Goal: Task Accomplishment & Management: Complete application form

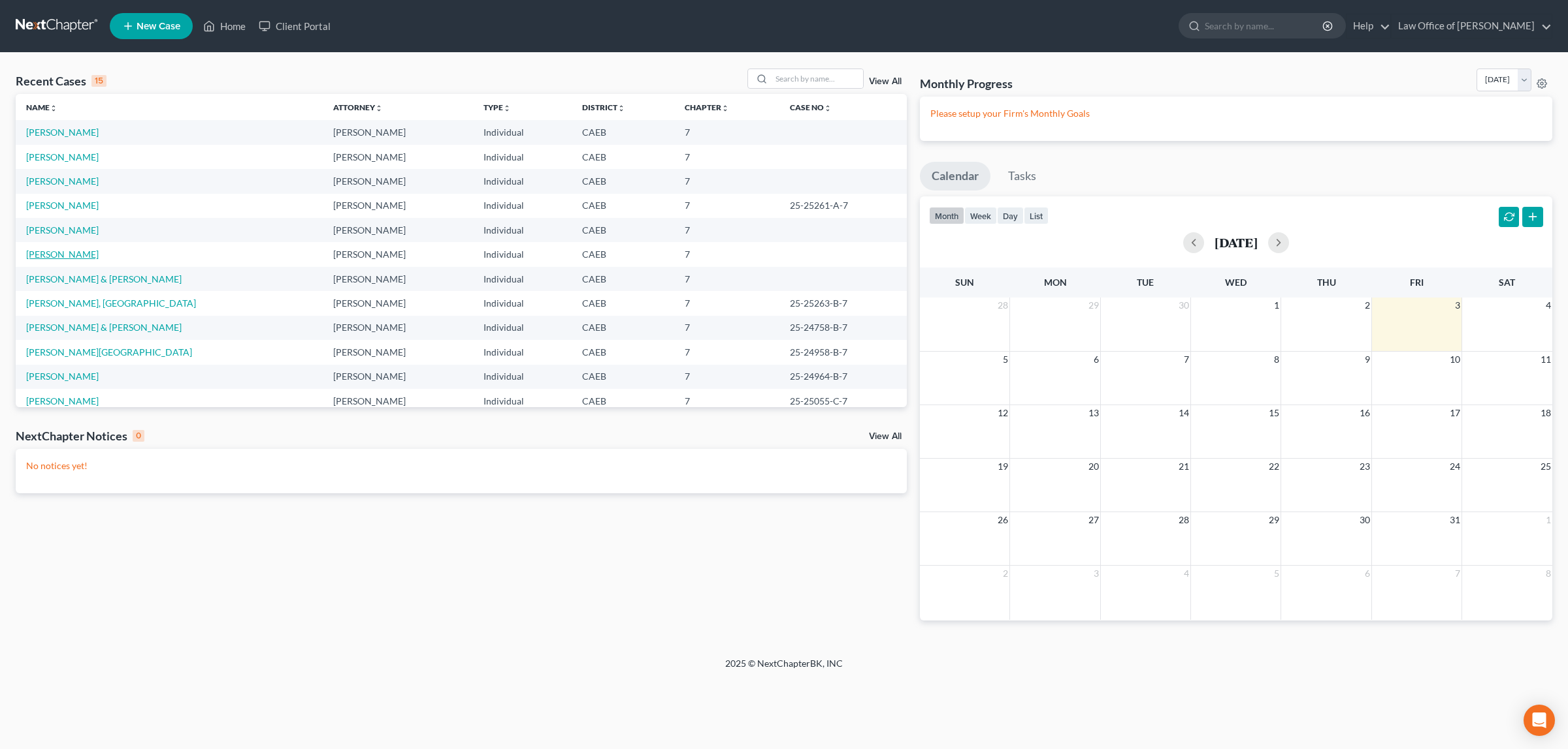
click at [47, 252] on link "[PERSON_NAME]" at bounding box center [62, 254] width 73 height 11
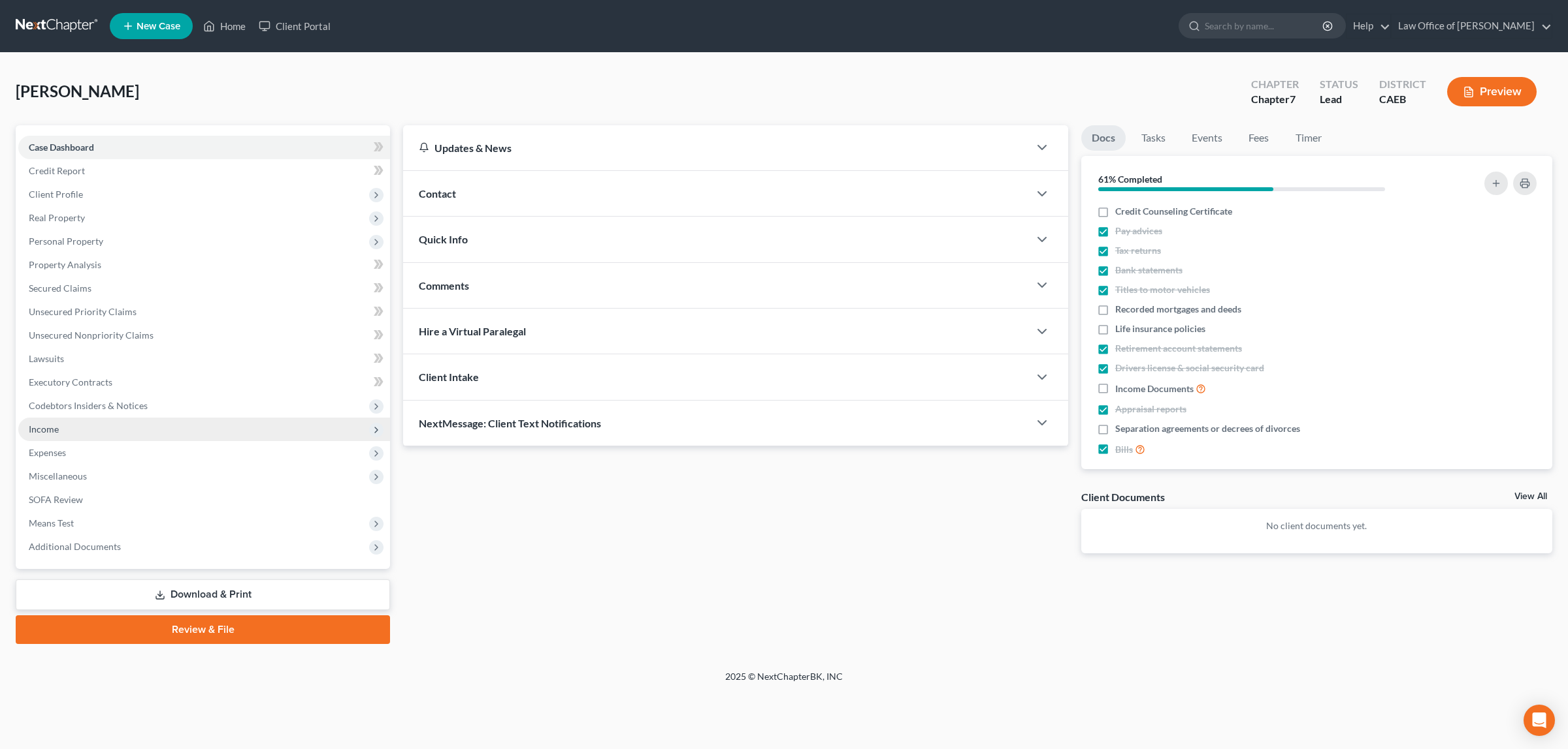
click at [98, 423] on span "Income" at bounding box center [203, 429] width 372 height 24
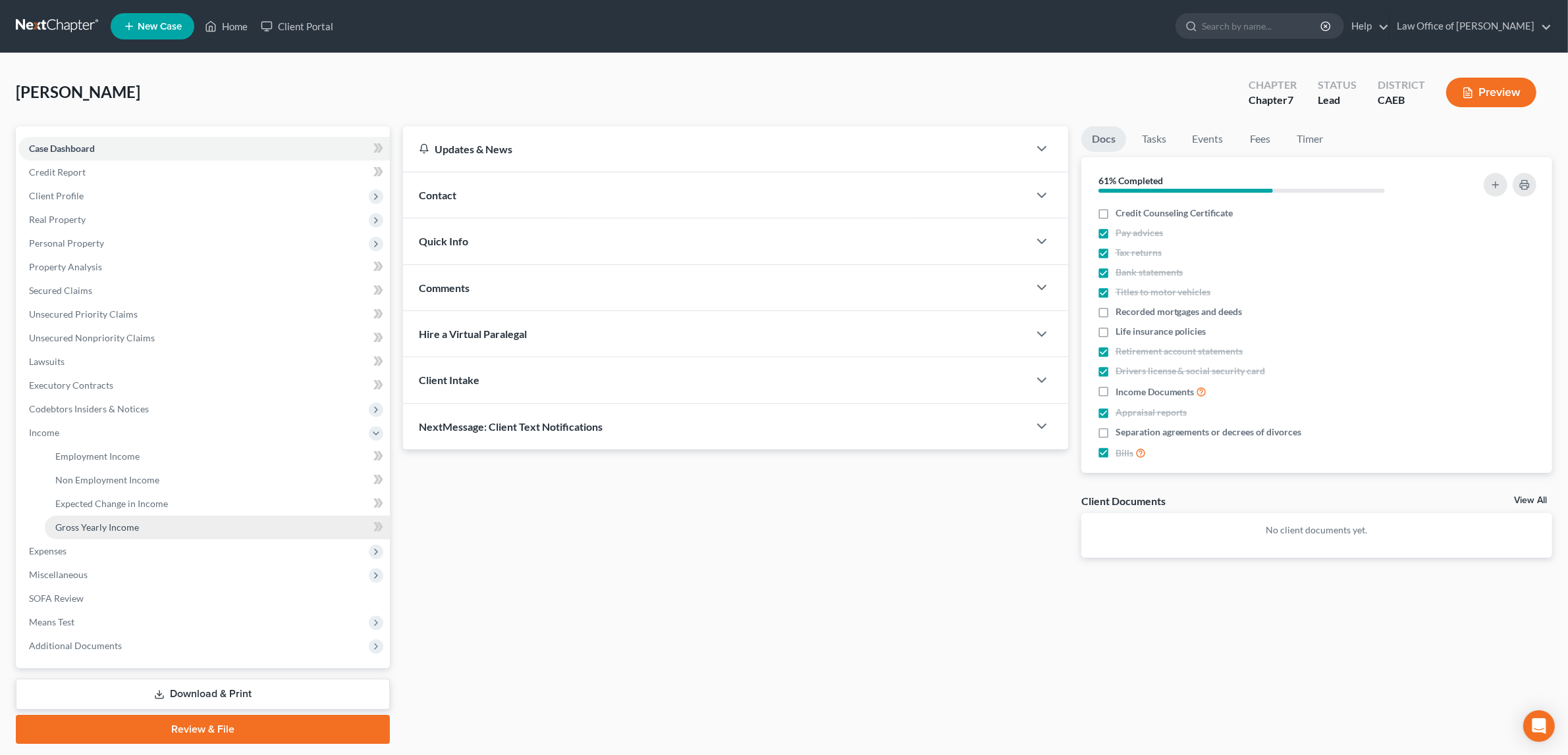
click at [104, 523] on span "Gross Yearly Income" at bounding box center [97, 527] width 84 height 11
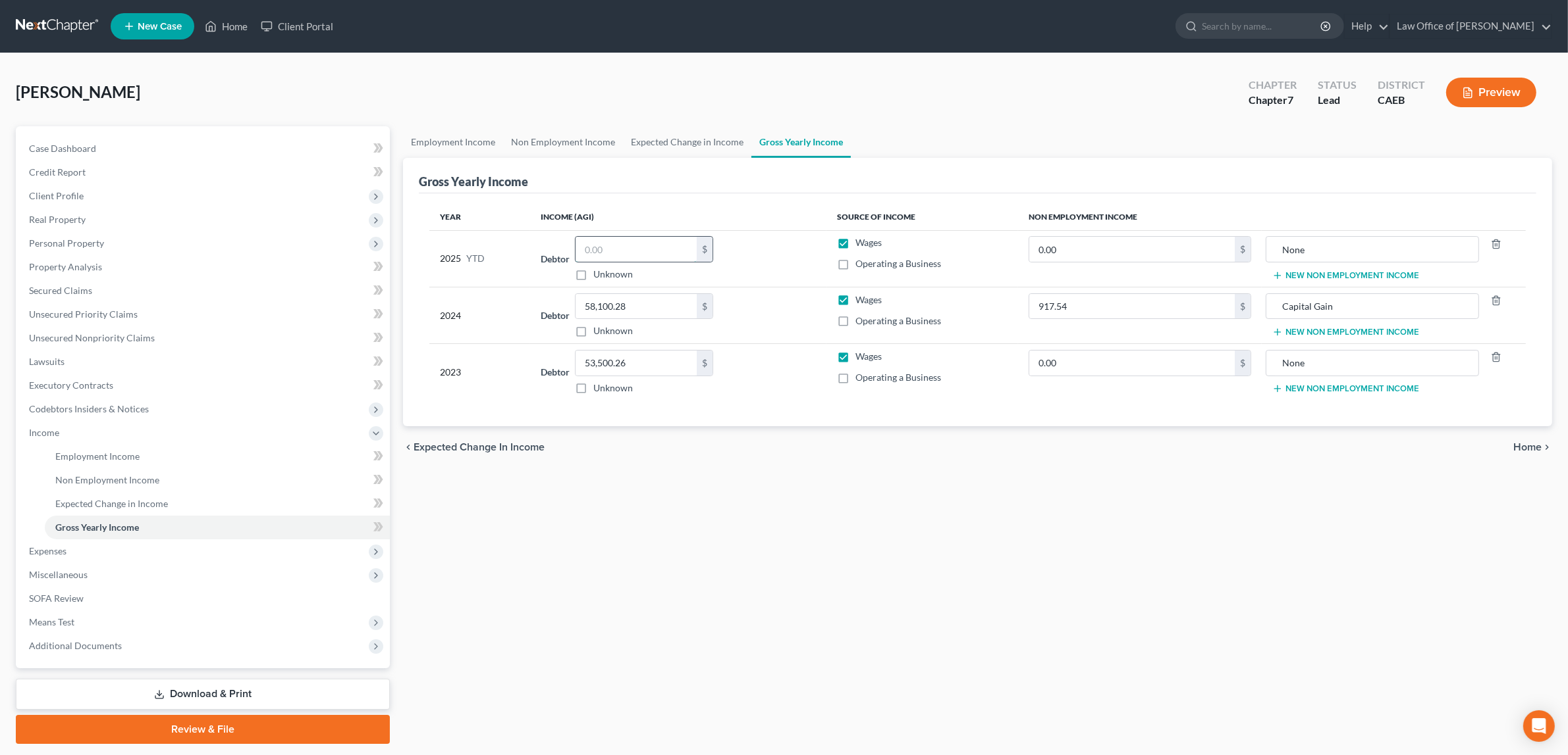
click at [623, 252] on input "text" at bounding box center [635, 249] width 121 height 25
type input "46,905.19"
click at [1522, 444] on span "Home" at bounding box center [1527, 447] width 29 height 10
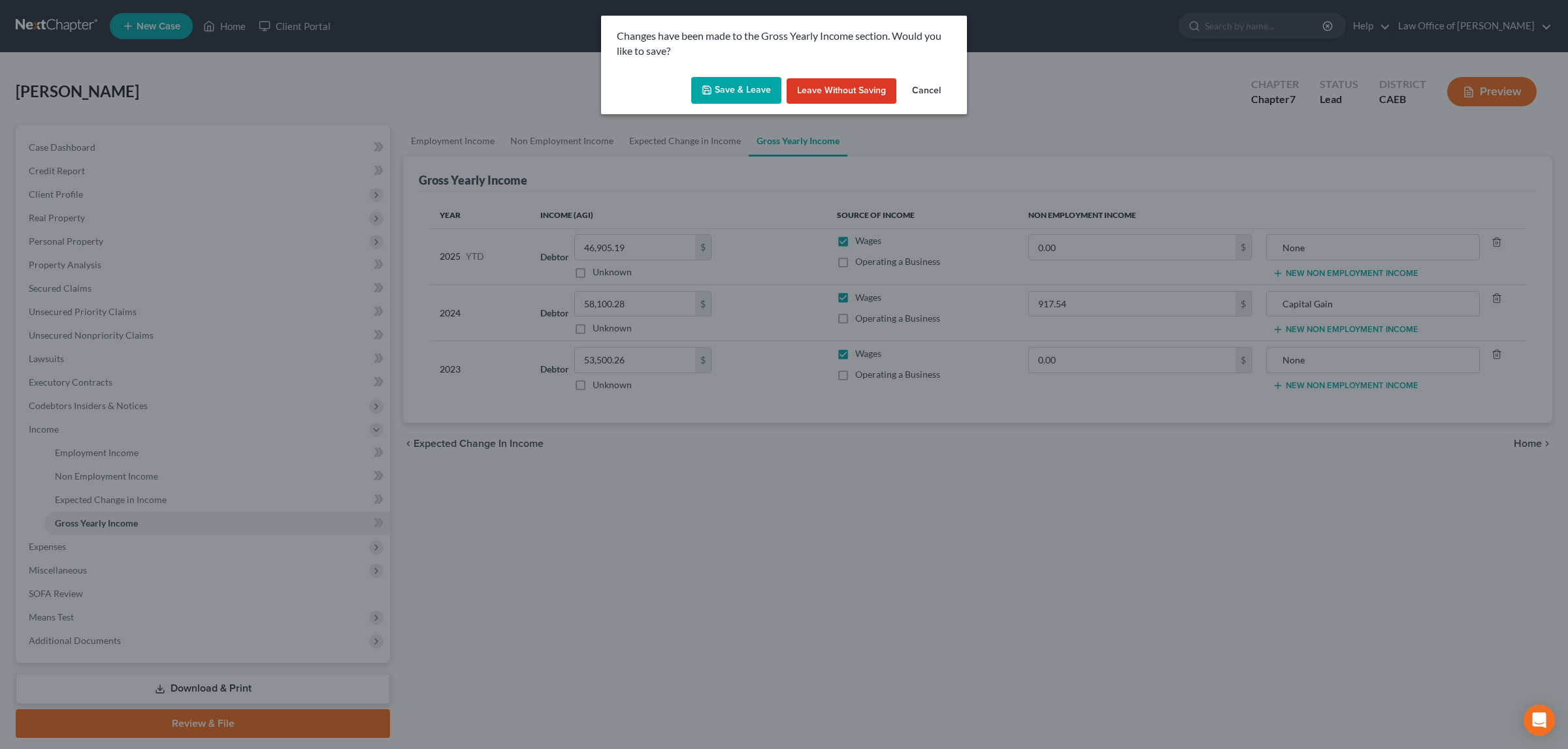
click at [765, 87] on button "Save & Leave" at bounding box center [735, 90] width 90 height 27
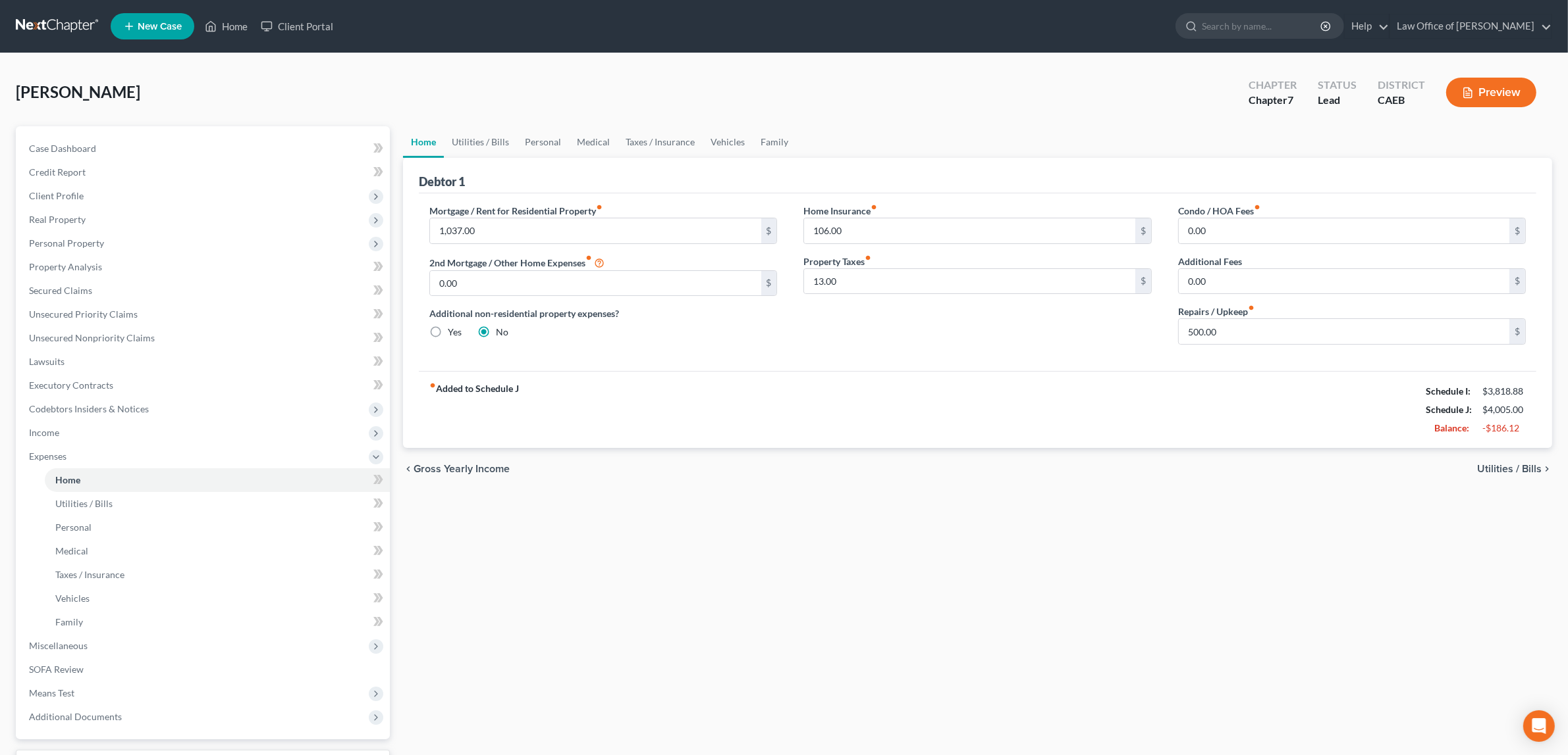
click at [1498, 88] on button "Preview" at bounding box center [1491, 92] width 91 height 30
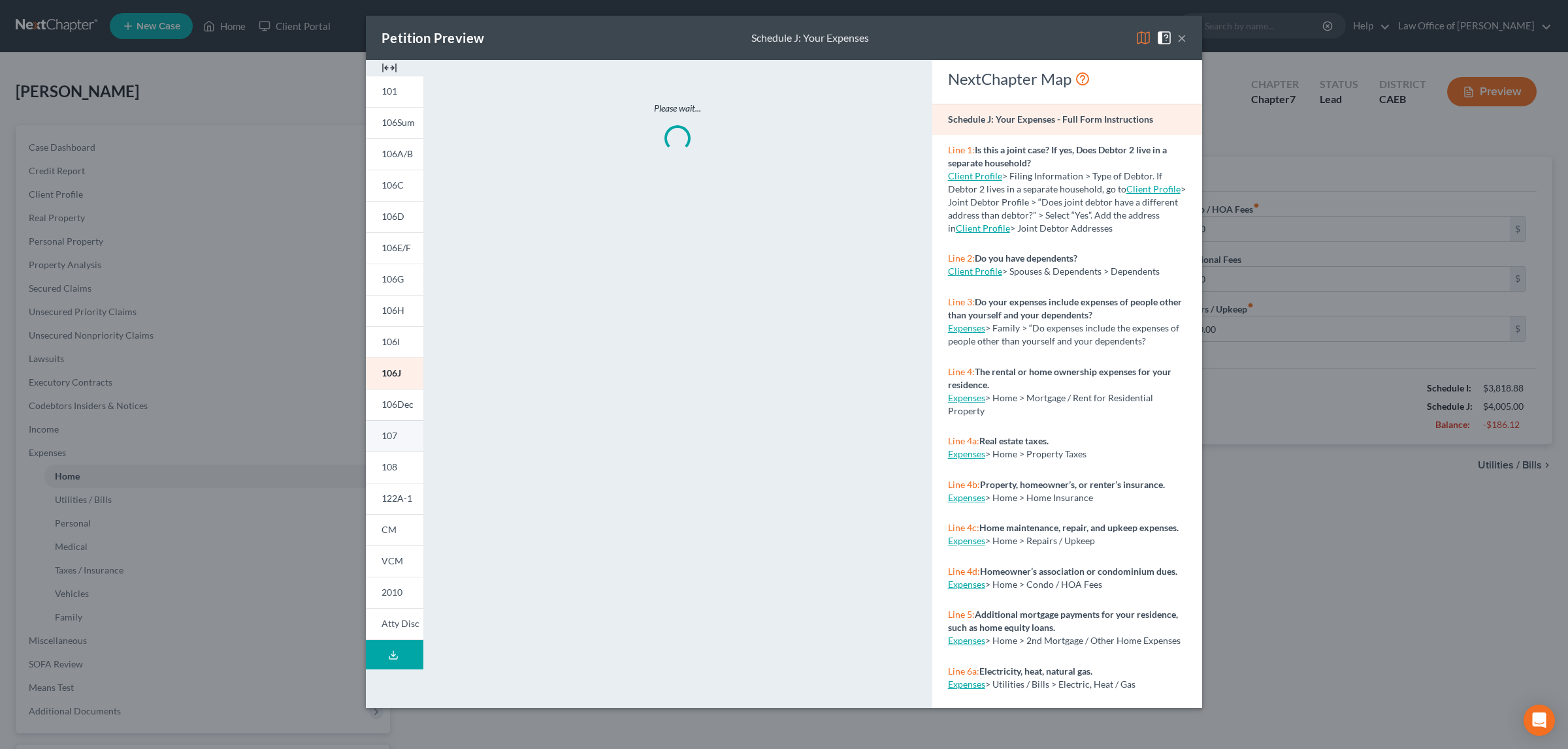
click at [399, 431] on link "107" at bounding box center [395, 436] width 58 height 31
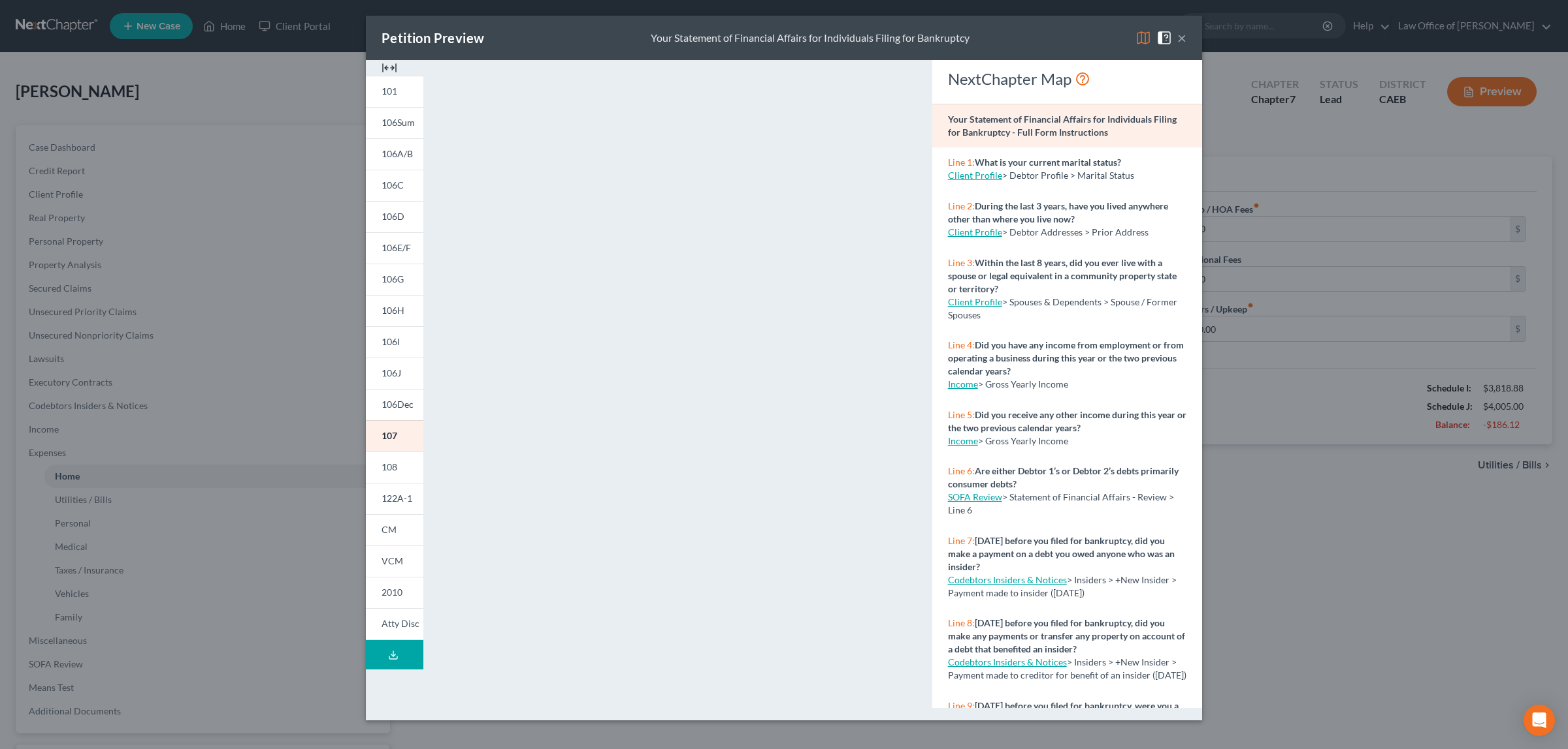
click at [1179, 35] on button "×" at bounding box center [1182, 38] width 9 height 16
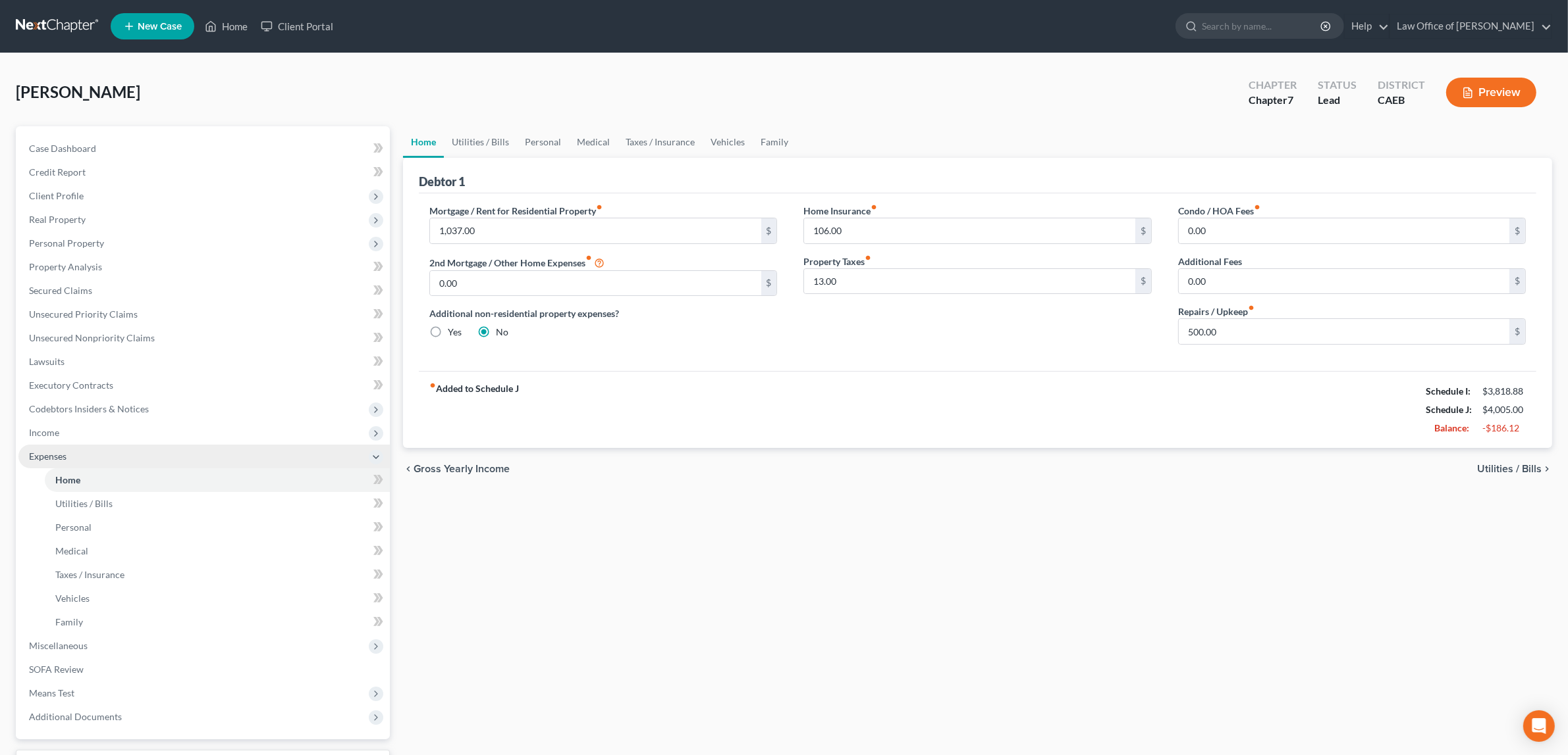
click at [50, 451] on span "Expenses" at bounding box center [47, 457] width 37 height 11
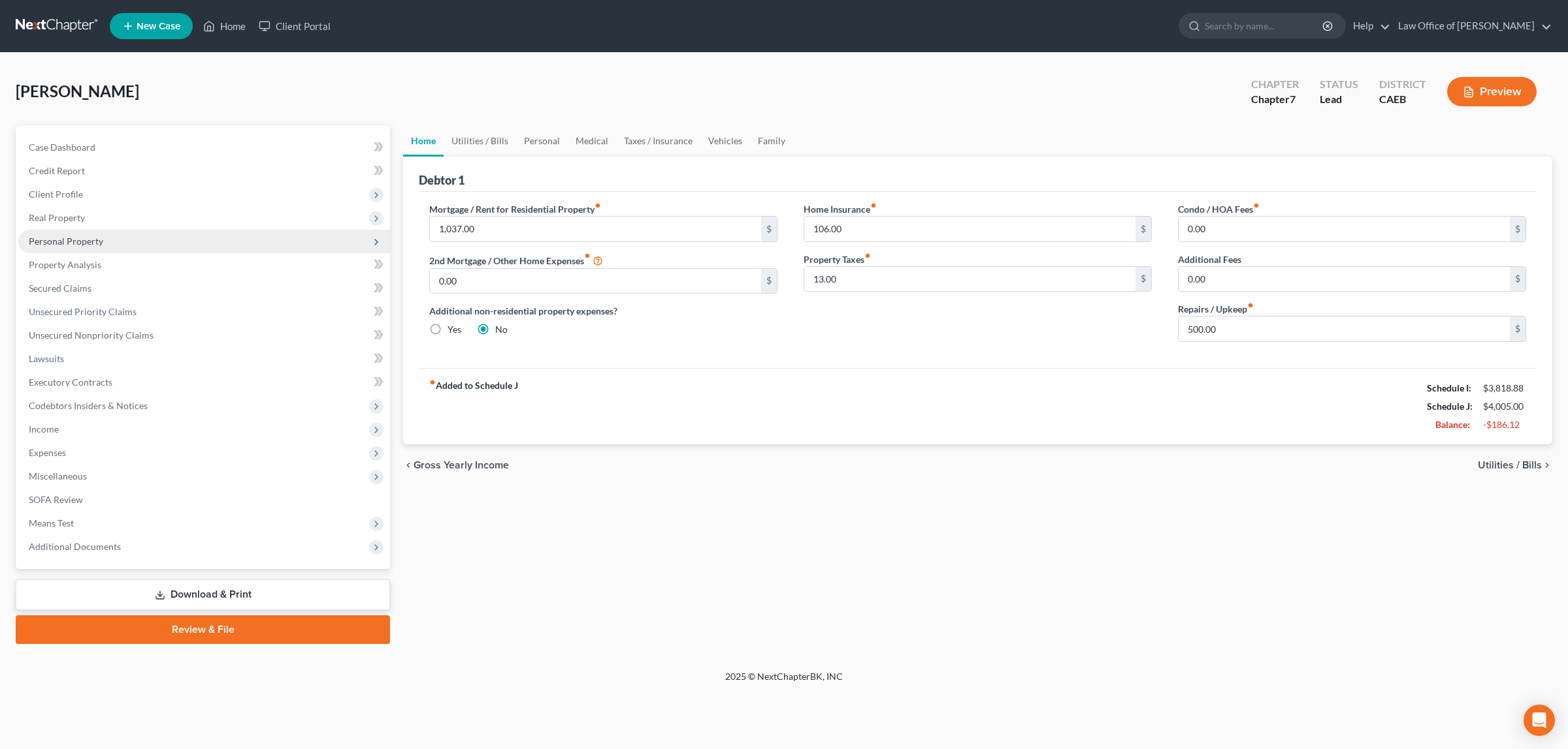
click at [79, 235] on span "Personal Property" at bounding box center [65, 241] width 75 height 11
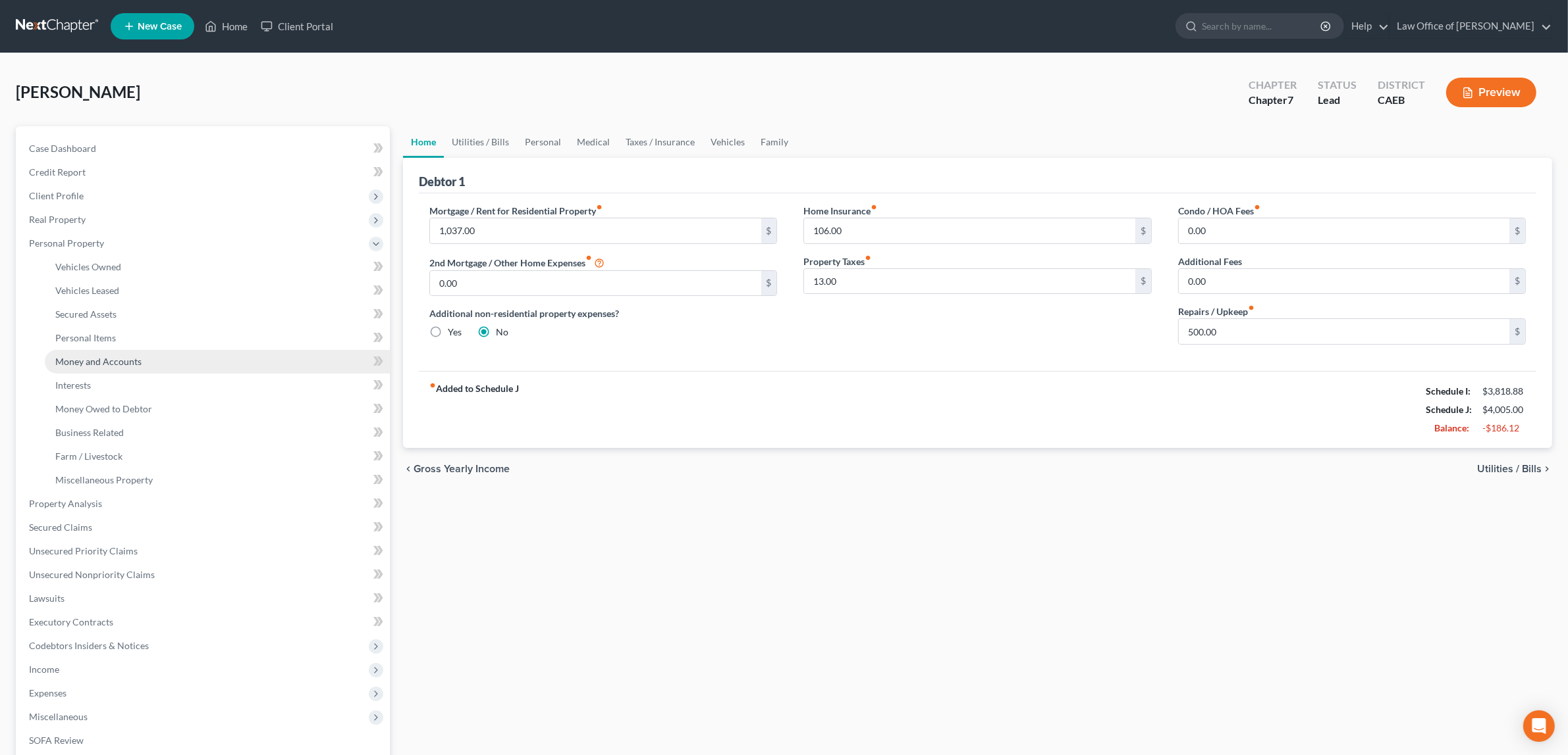
click at [103, 358] on span "Money and Accounts" at bounding box center [98, 361] width 86 height 11
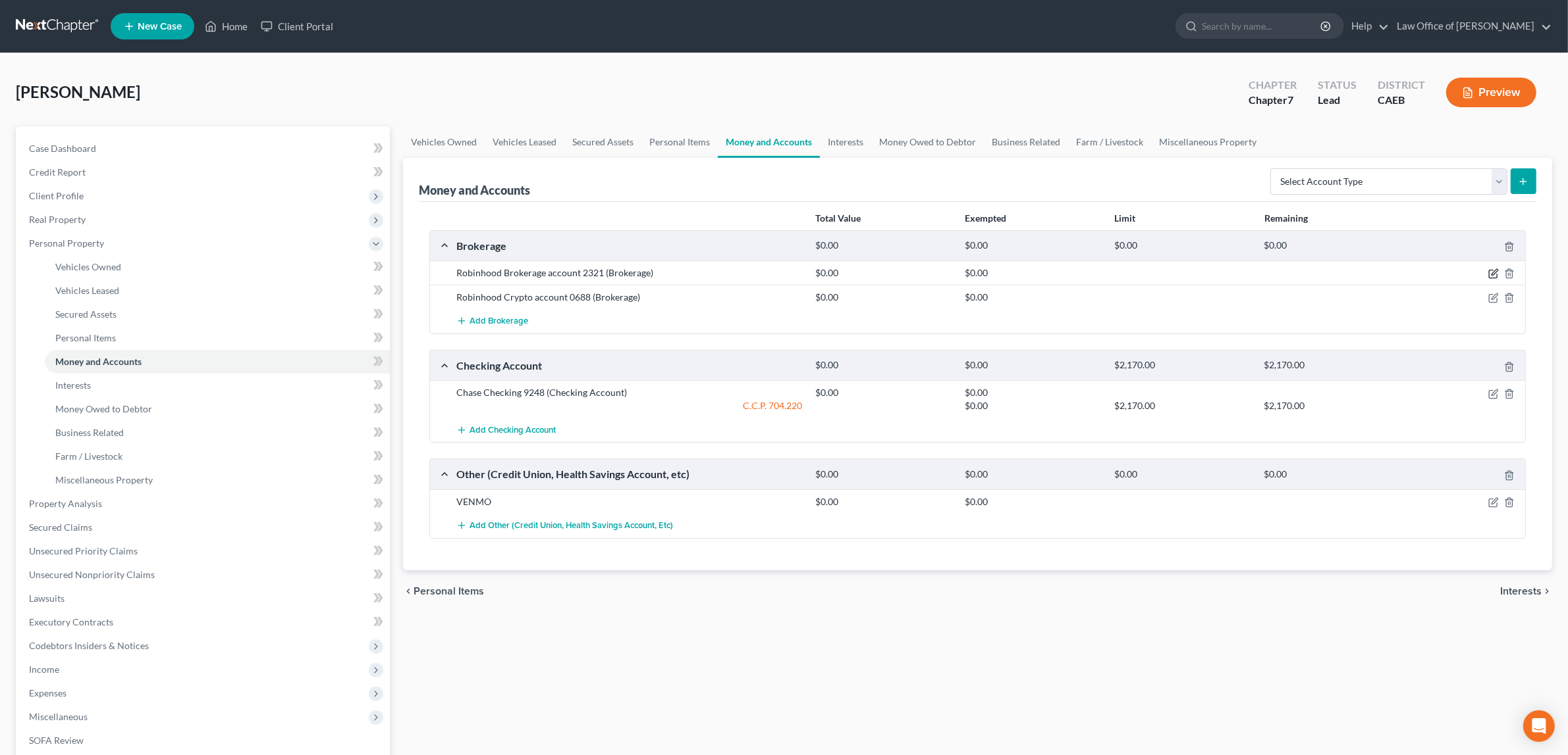
click at [1492, 270] on icon "button" at bounding box center [1493, 274] width 10 height 10
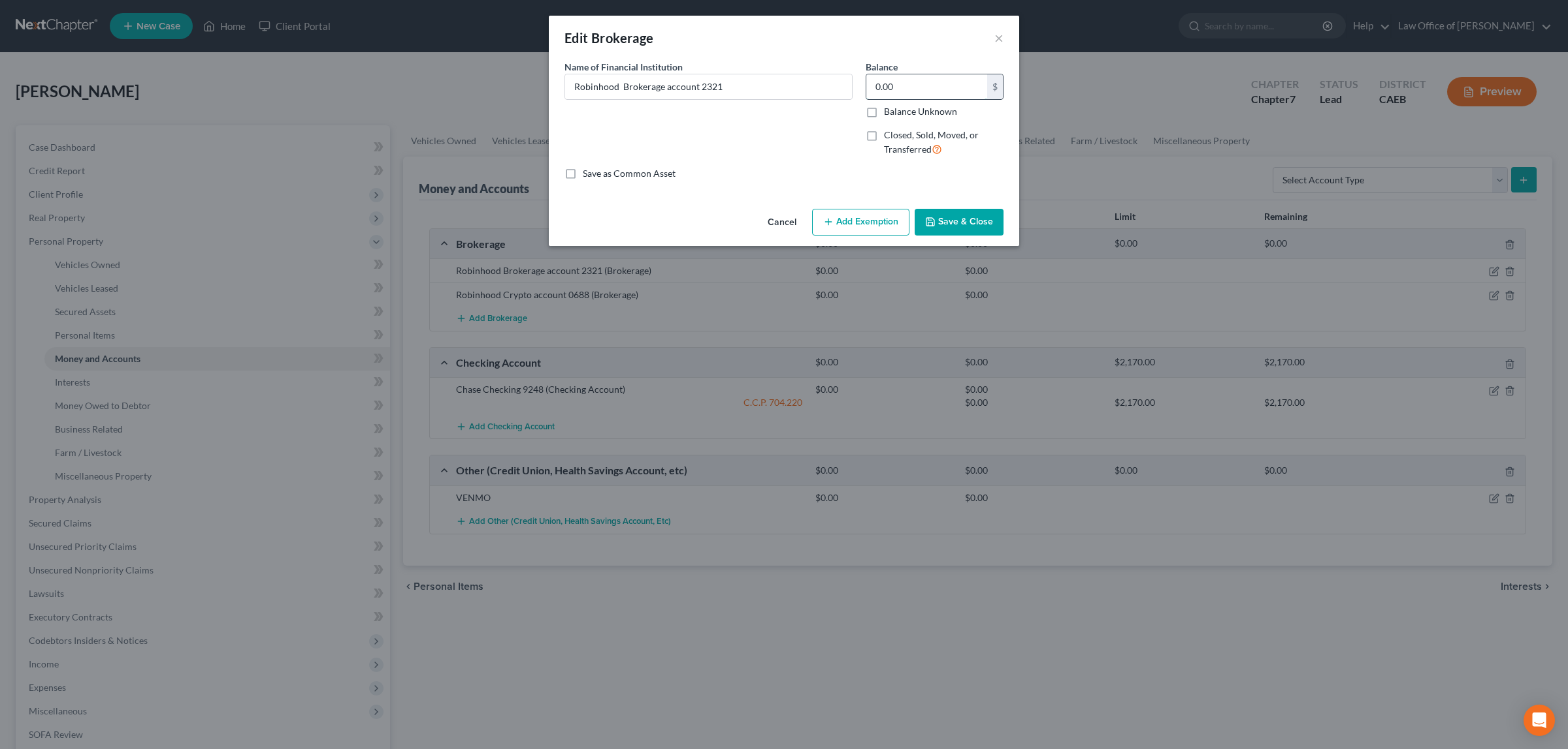
click at [898, 83] on input "0.00" at bounding box center [926, 87] width 121 height 25
type input "429.00"
click at [933, 219] on icon "button" at bounding box center [930, 222] width 8 height 8
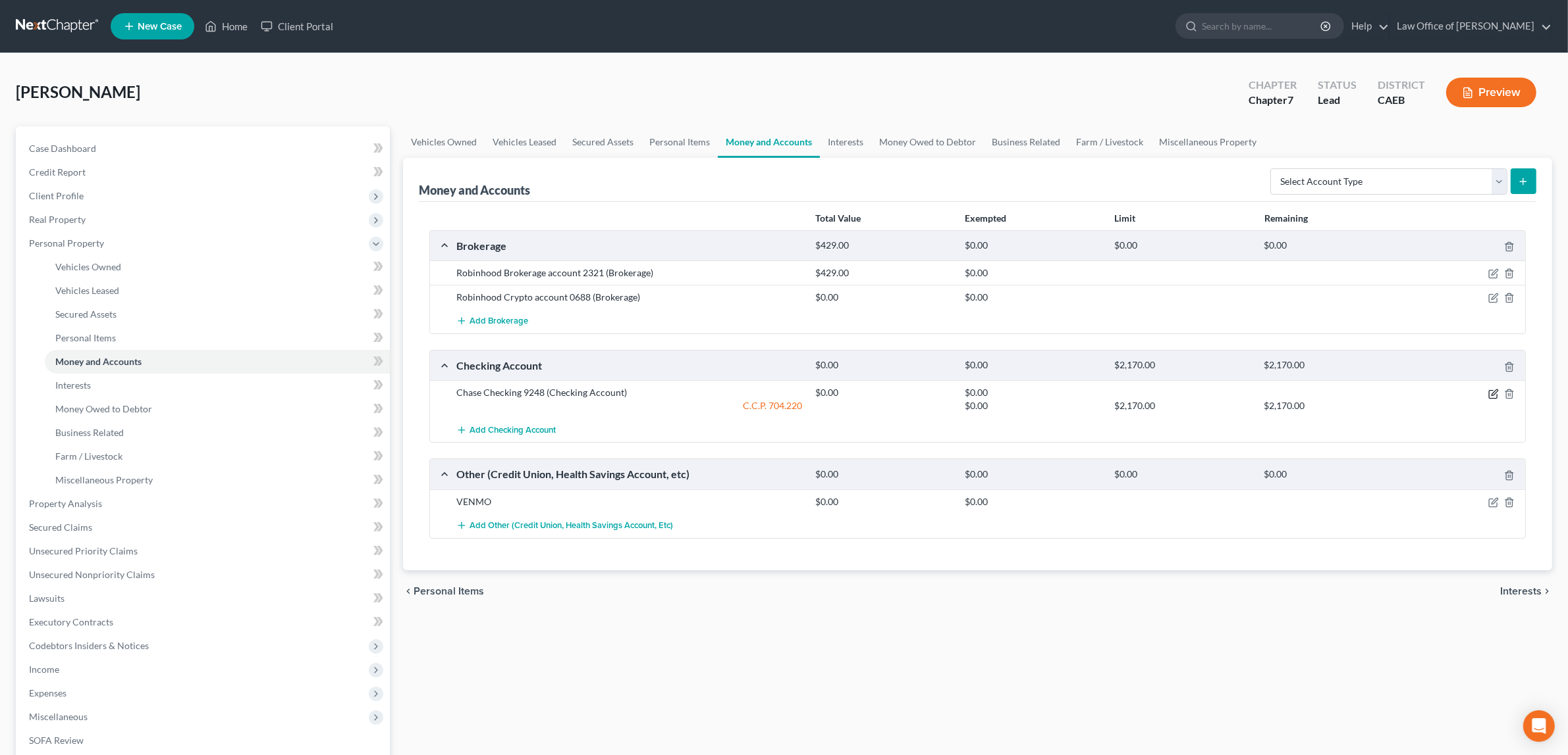
click at [1493, 394] on icon "button" at bounding box center [1494, 393] width 6 height 6
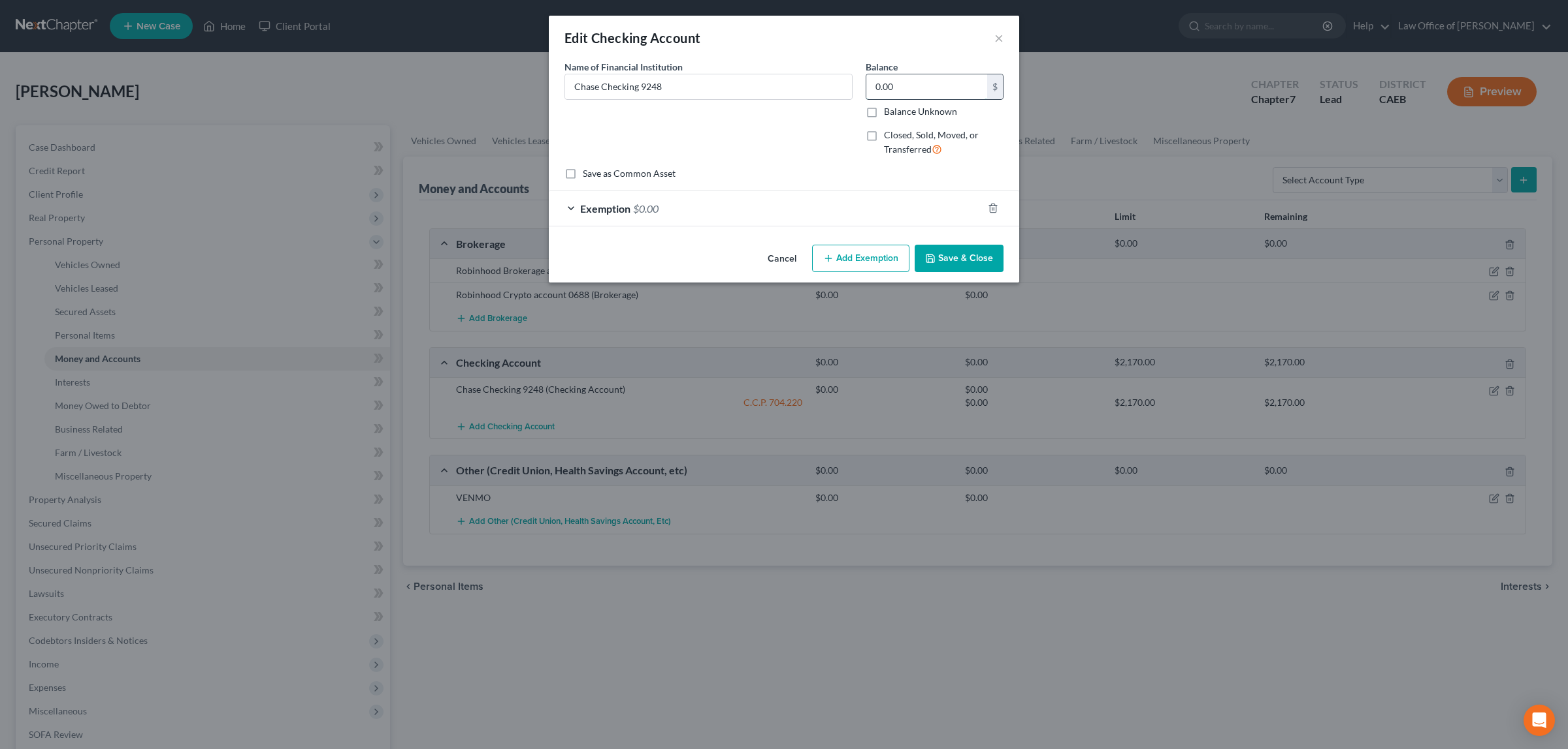
click at [902, 90] on input "0.00" at bounding box center [926, 87] width 121 height 25
type input "1,900.00"
click at [642, 203] on span "$0.00" at bounding box center [645, 208] width 26 height 12
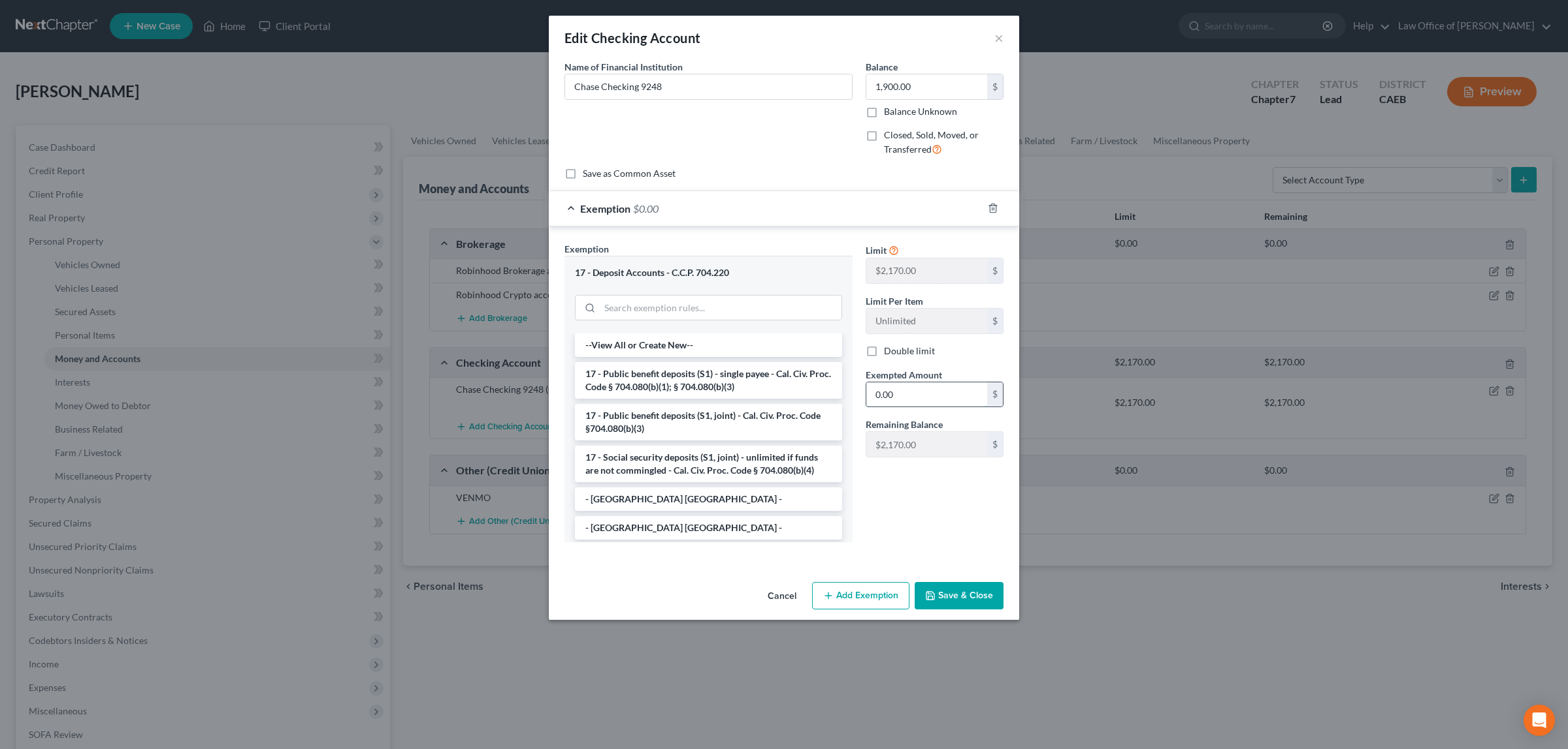
click at [916, 399] on input "0.00" at bounding box center [926, 394] width 121 height 25
type input "1,900.00"
click at [945, 596] on button "Save & Close" at bounding box center [959, 596] width 89 height 27
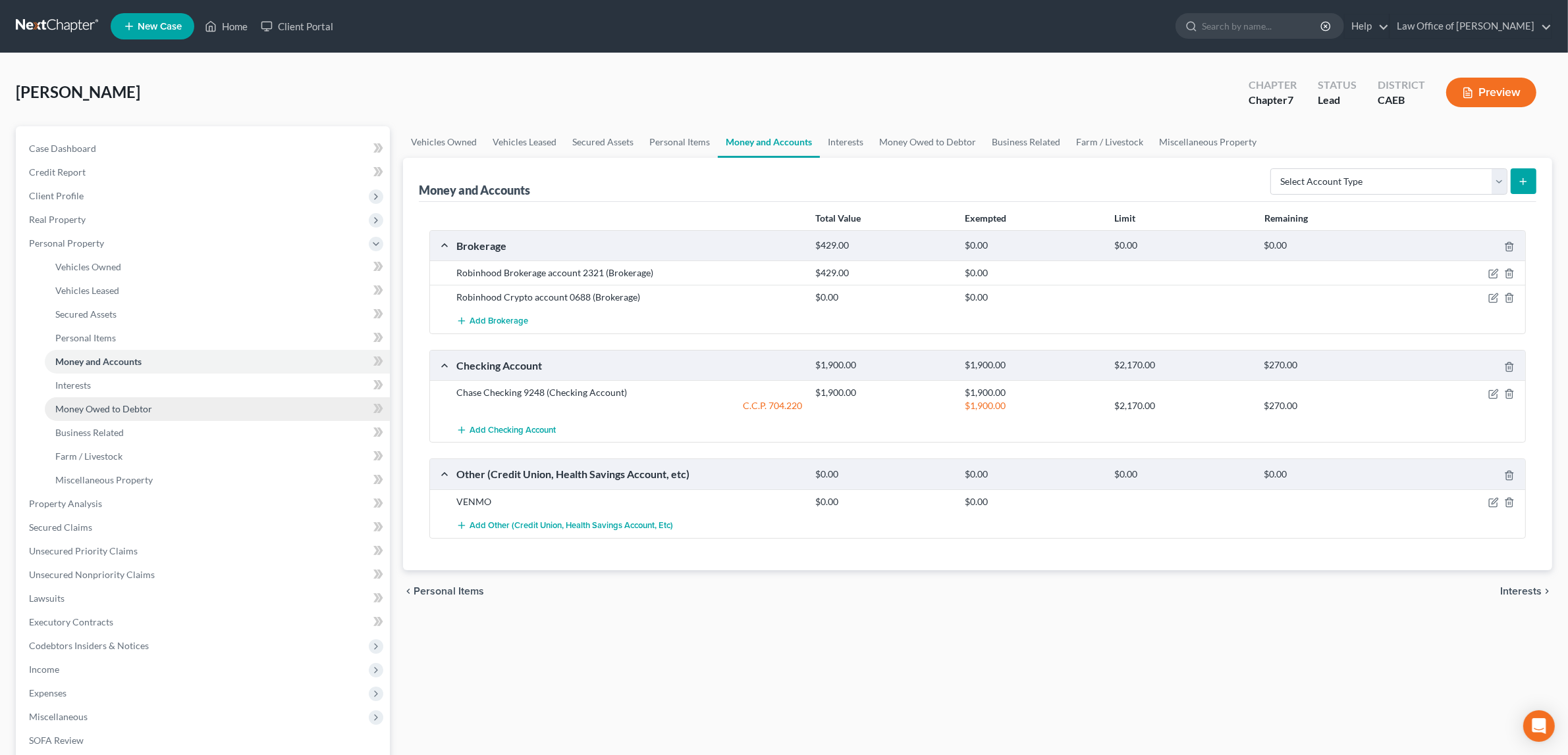
click at [109, 403] on span "Money Owed to Debtor" at bounding box center [103, 409] width 96 height 11
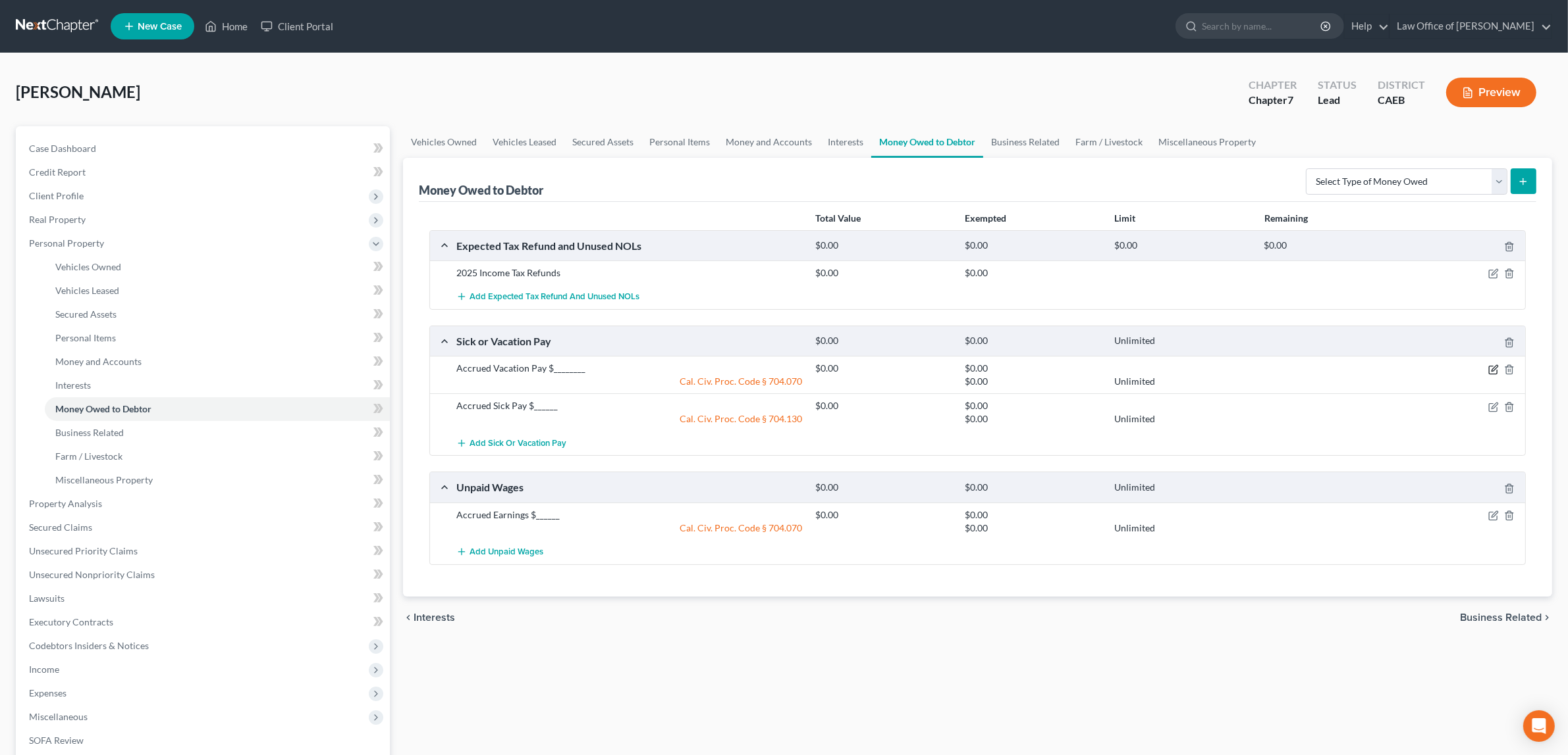
click at [1494, 367] on icon "button" at bounding box center [1493, 369] width 10 height 10
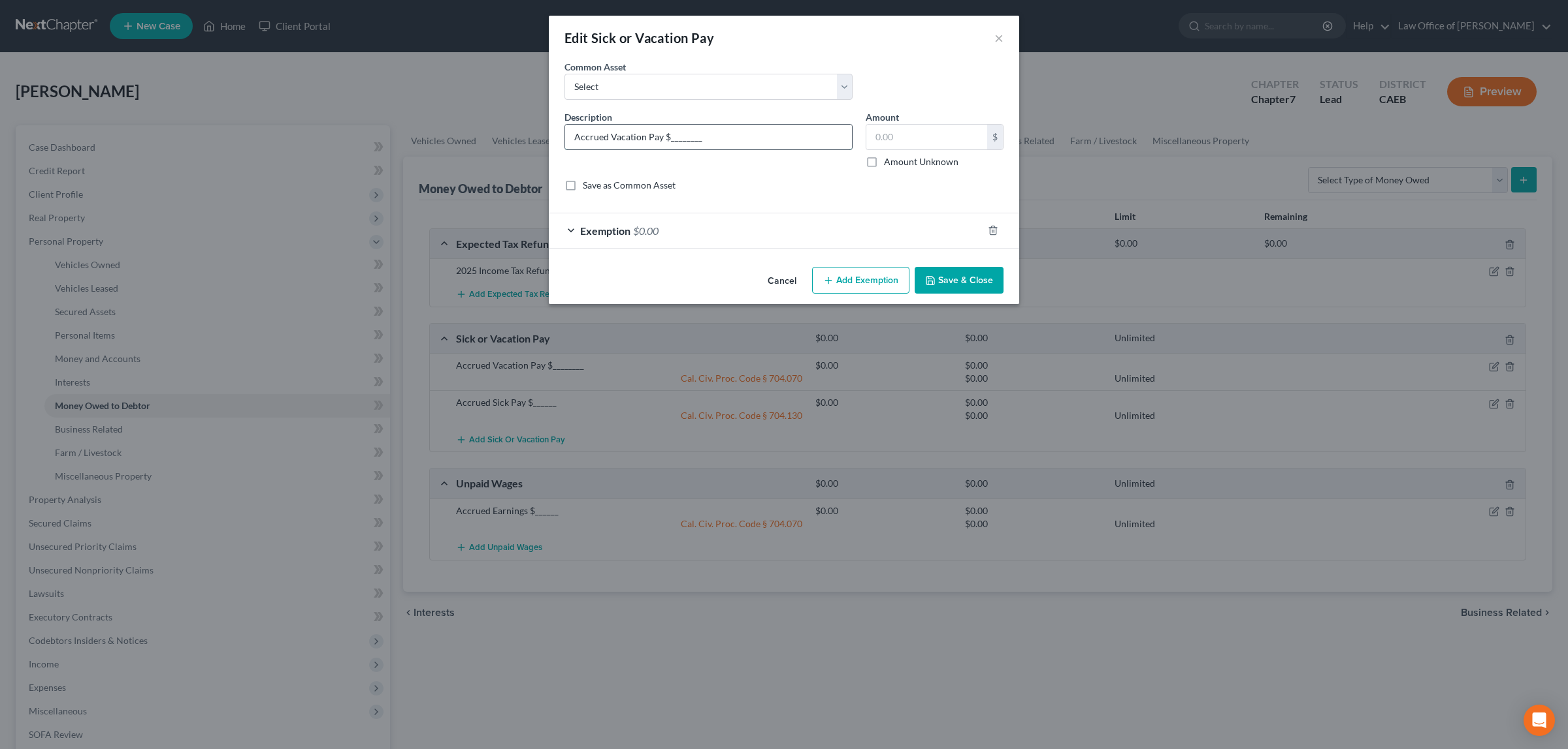
click at [702, 138] on input "Accrued Vacation Pay $________" at bounding box center [708, 137] width 287 height 25
type input "Accrued Vacation Pay $112.00"
type input "112.00"
click at [650, 231] on span "$0.00" at bounding box center [645, 230] width 26 height 12
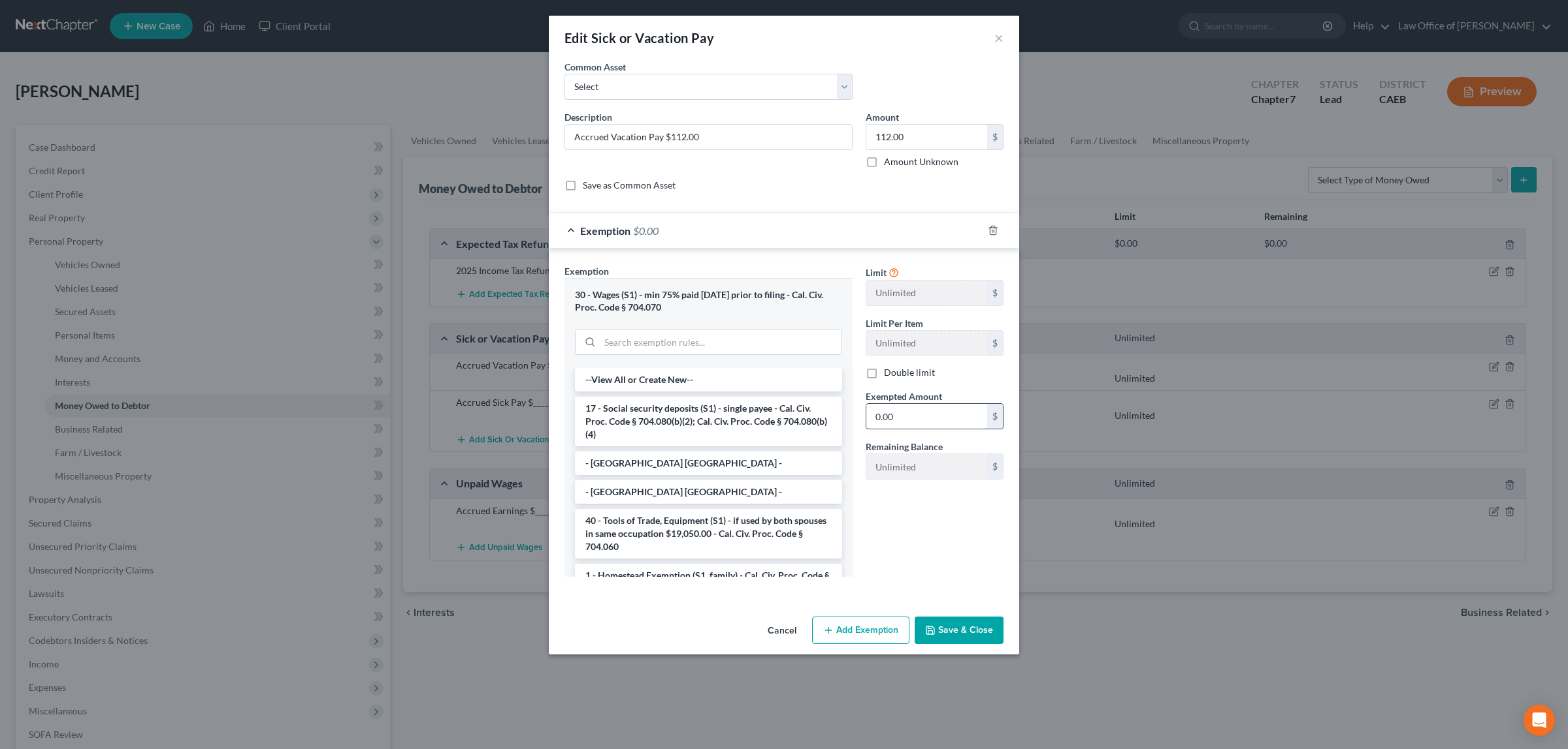
click at [889, 418] on input "0.00" at bounding box center [926, 416] width 121 height 25
type input "90.00"
click at [970, 624] on button "Save & Close" at bounding box center [959, 630] width 89 height 27
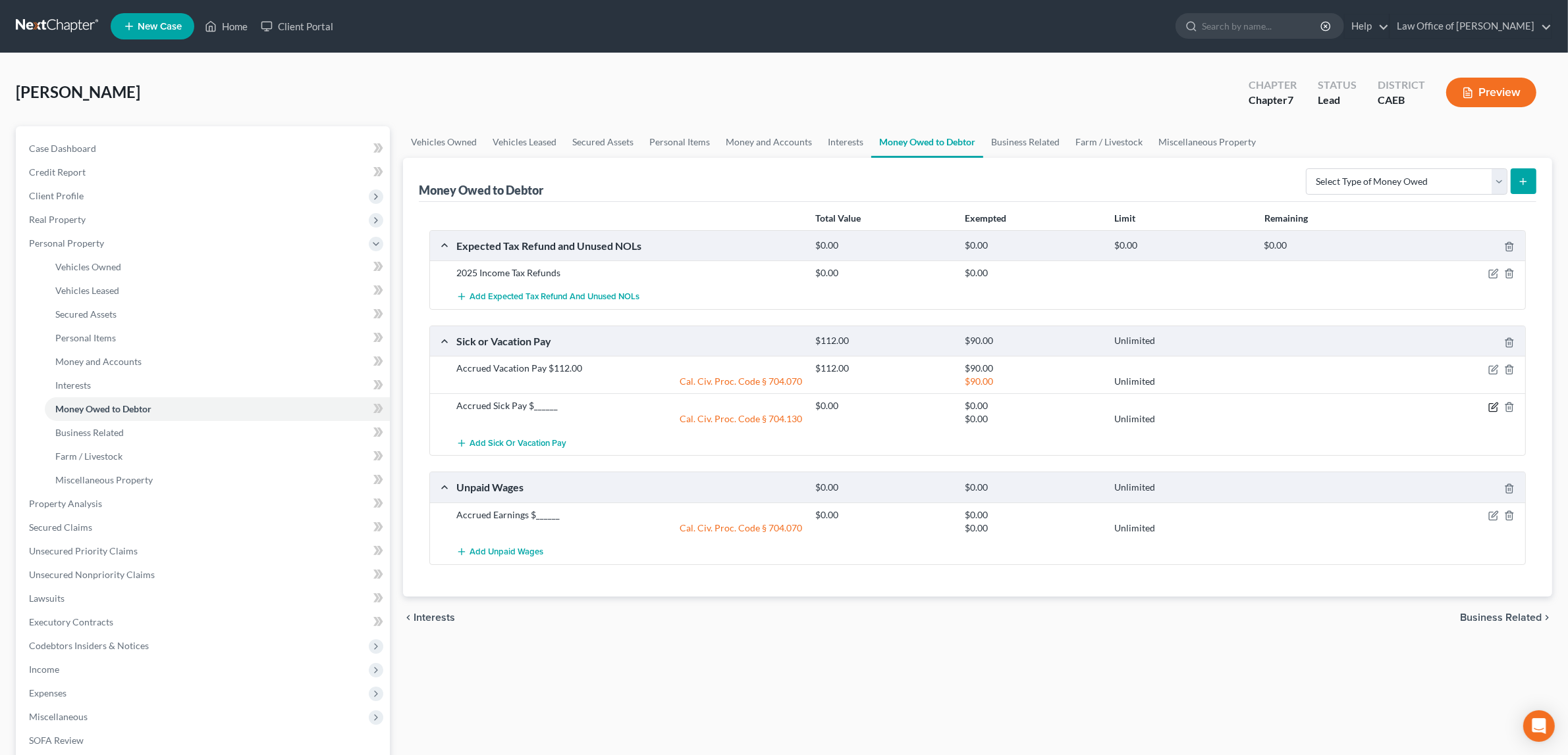
click at [1490, 406] on icon "button" at bounding box center [1493, 407] width 10 height 10
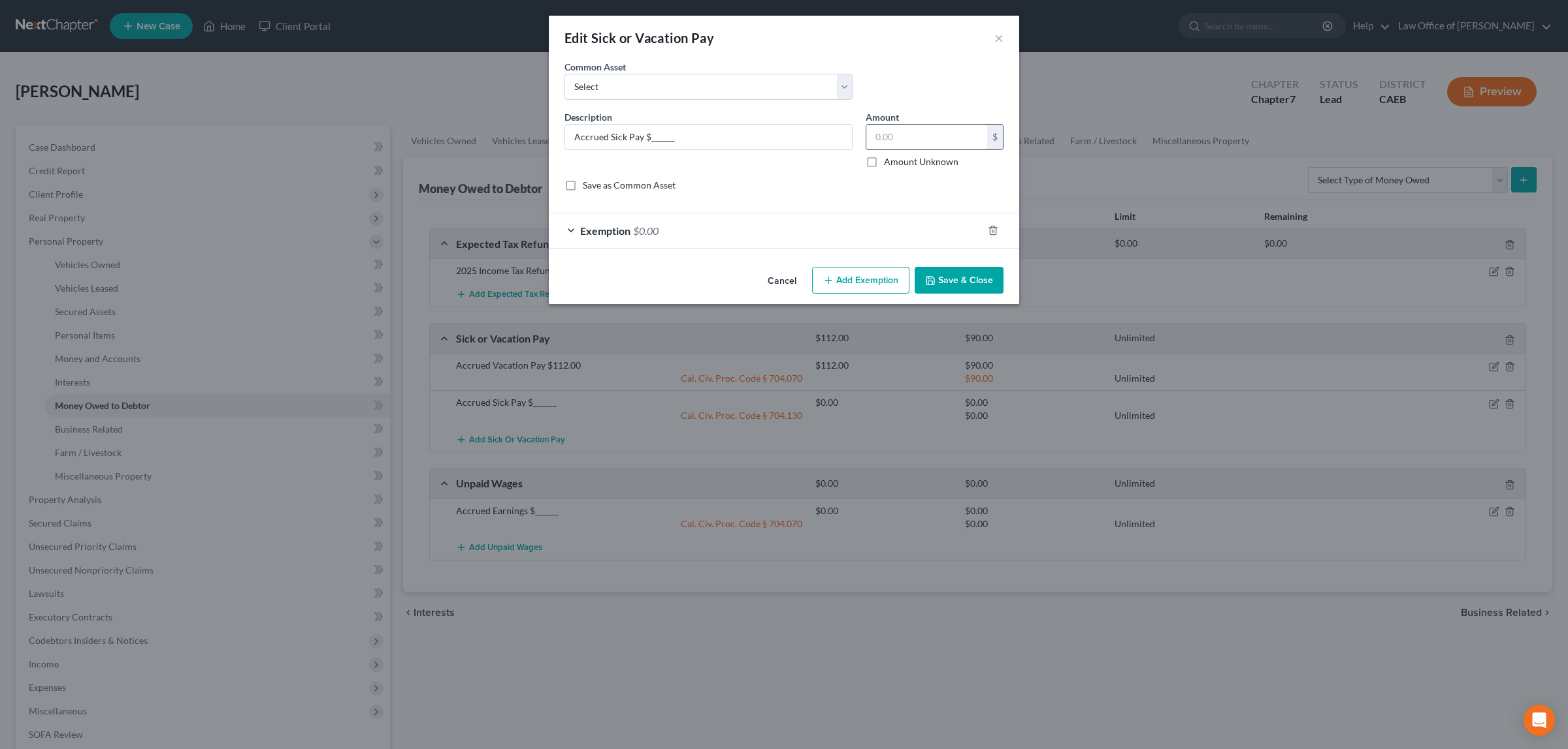
click at [906, 139] on input "text" at bounding box center [926, 137] width 121 height 25
type input "2.00"
click at [652, 229] on span "$0.00" at bounding box center [645, 230] width 26 height 12
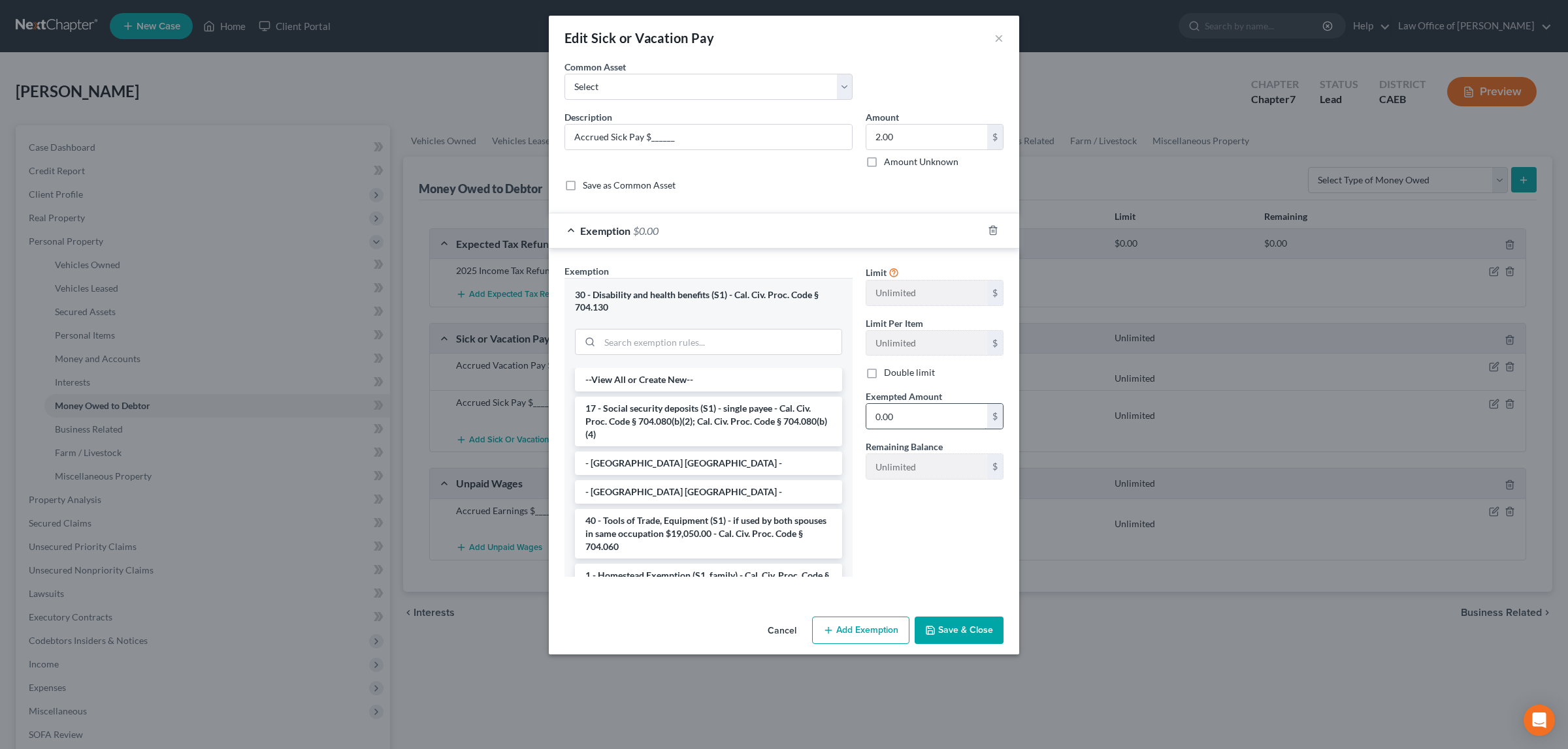
click at [947, 426] on input "0.00" at bounding box center [926, 416] width 121 height 25
type input "2.00"
click at [961, 620] on button "Save & Close" at bounding box center [959, 630] width 89 height 27
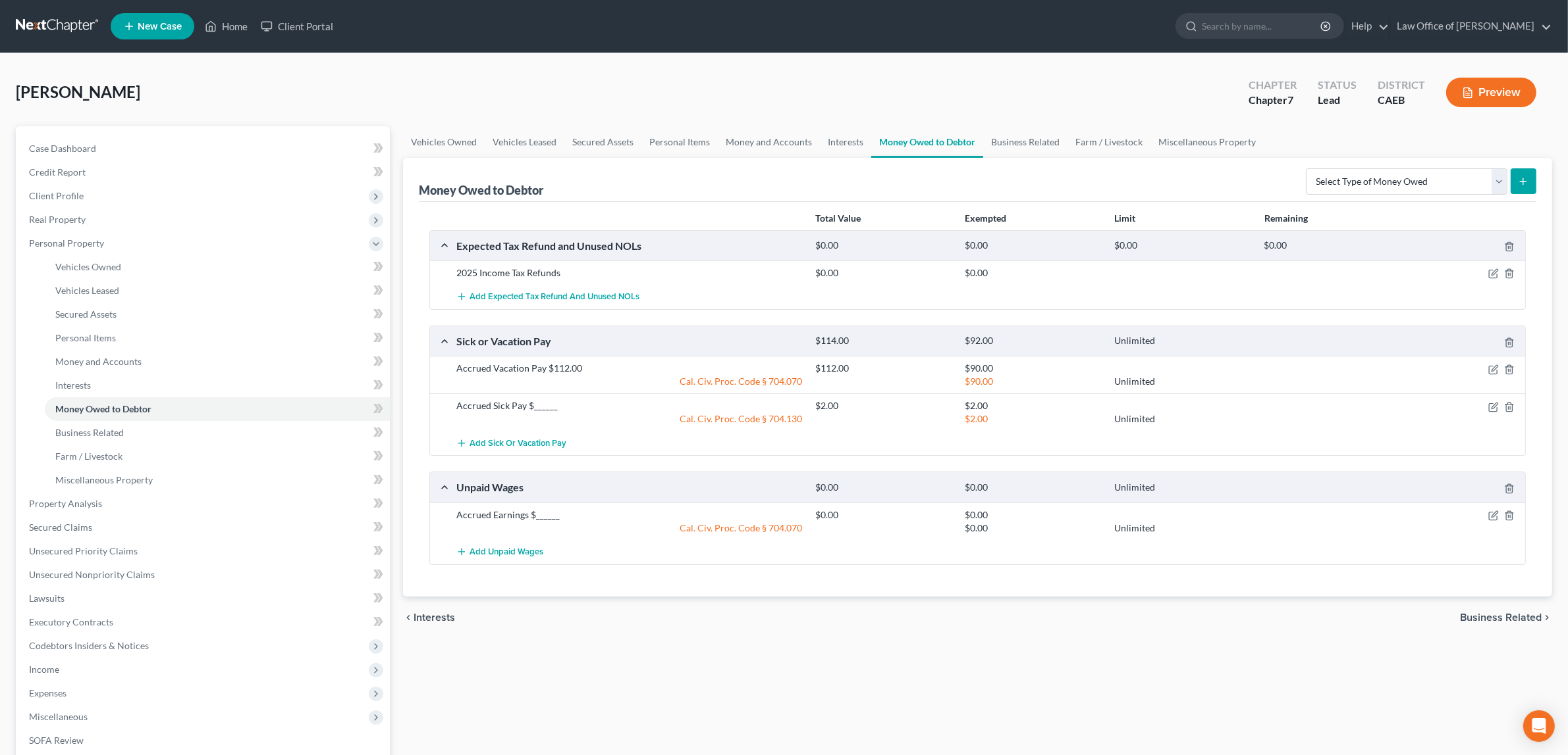
click at [551, 408] on div "Accrued Sick Pay $______" at bounding box center [629, 406] width 359 height 13
drag, startPoint x: 1494, startPoint y: 402, endPoint x: 1439, endPoint y: 400, distance: 55.0
click at [1494, 403] on icon "button" at bounding box center [1493, 407] width 10 height 10
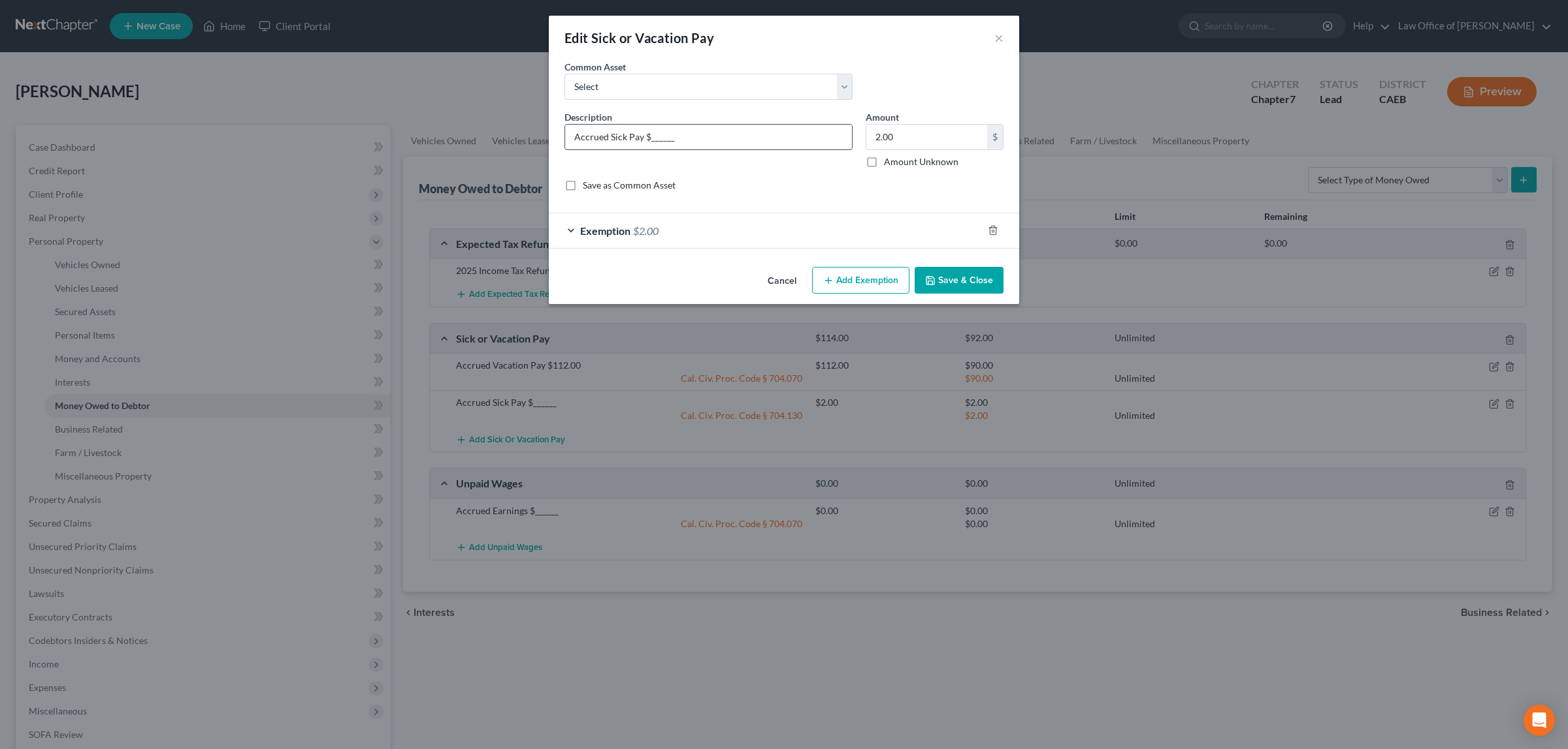
click at [682, 142] on input "Accrued Sick Pay $______" at bounding box center [708, 137] width 287 height 25
type input "Accrued Sick Pay $2.00"
click at [965, 279] on button "Save & Close" at bounding box center [959, 280] width 89 height 27
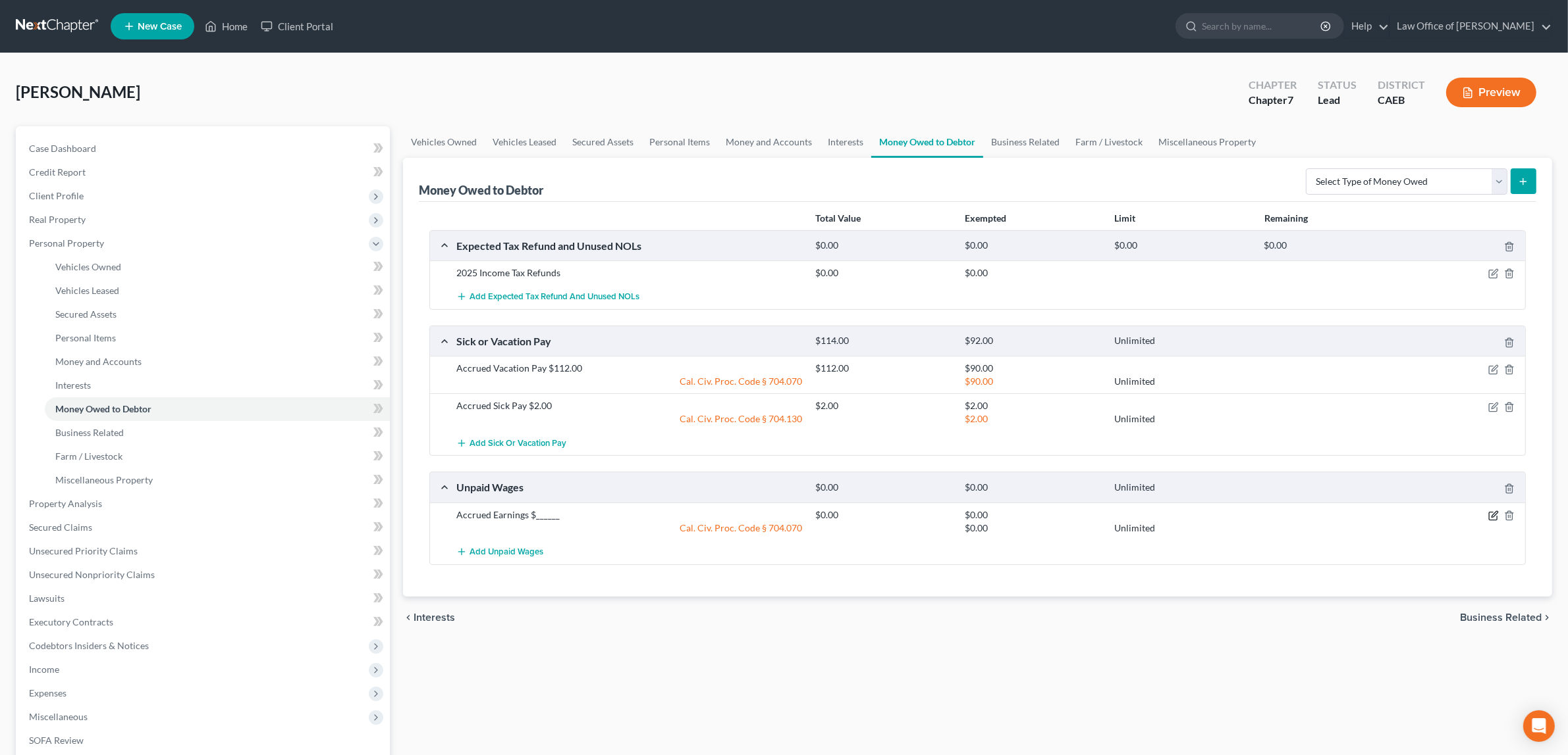
click at [1491, 514] on icon "button" at bounding box center [1493, 516] width 10 height 10
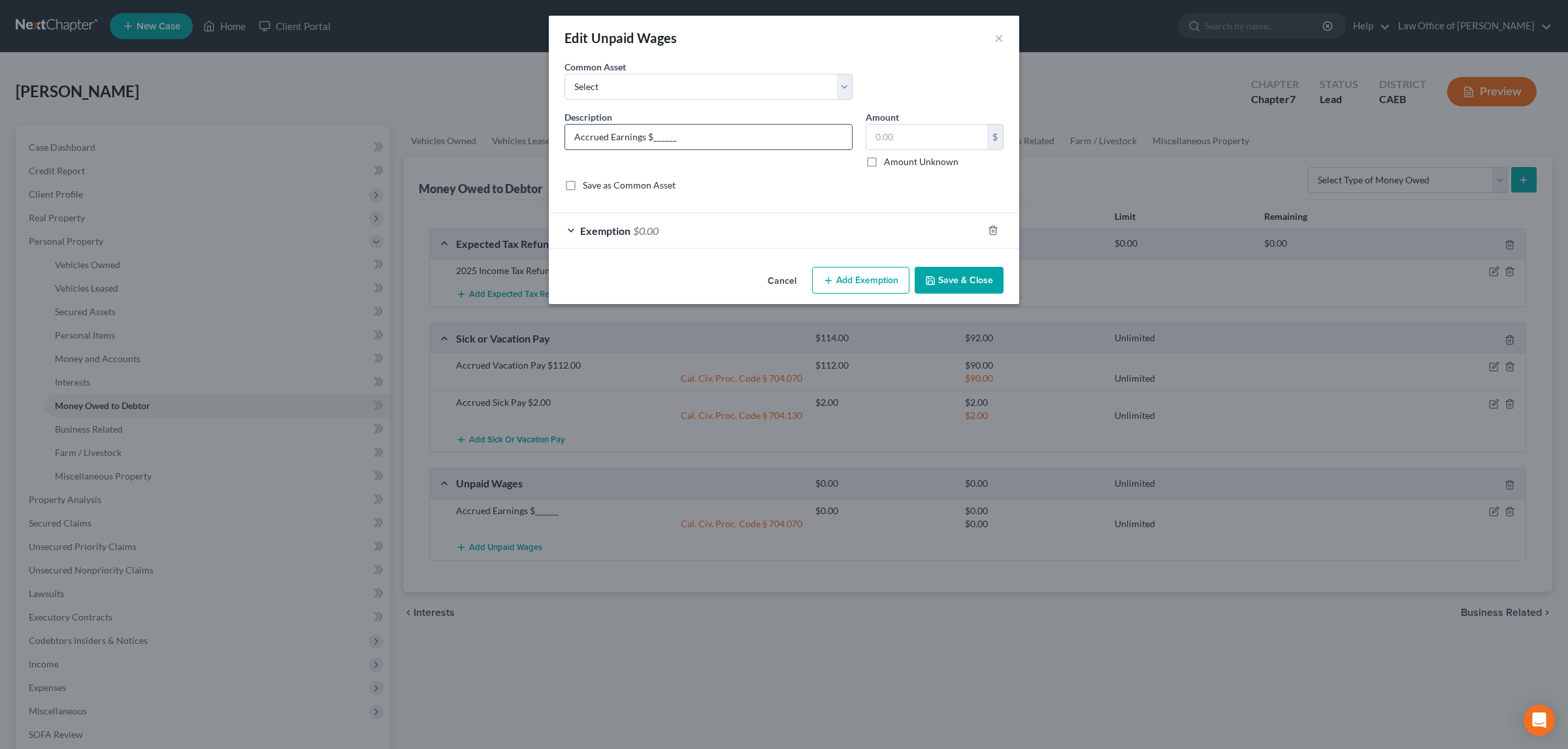
click at [735, 131] on input "Accrued Earnings $______" at bounding box center [708, 137] width 287 height 25
type input "Accrued Earnings $383.00"
type input "383.00"
click at [651, 229] on span "$0.00" at bounding box center [645, 230] width 26 height 12
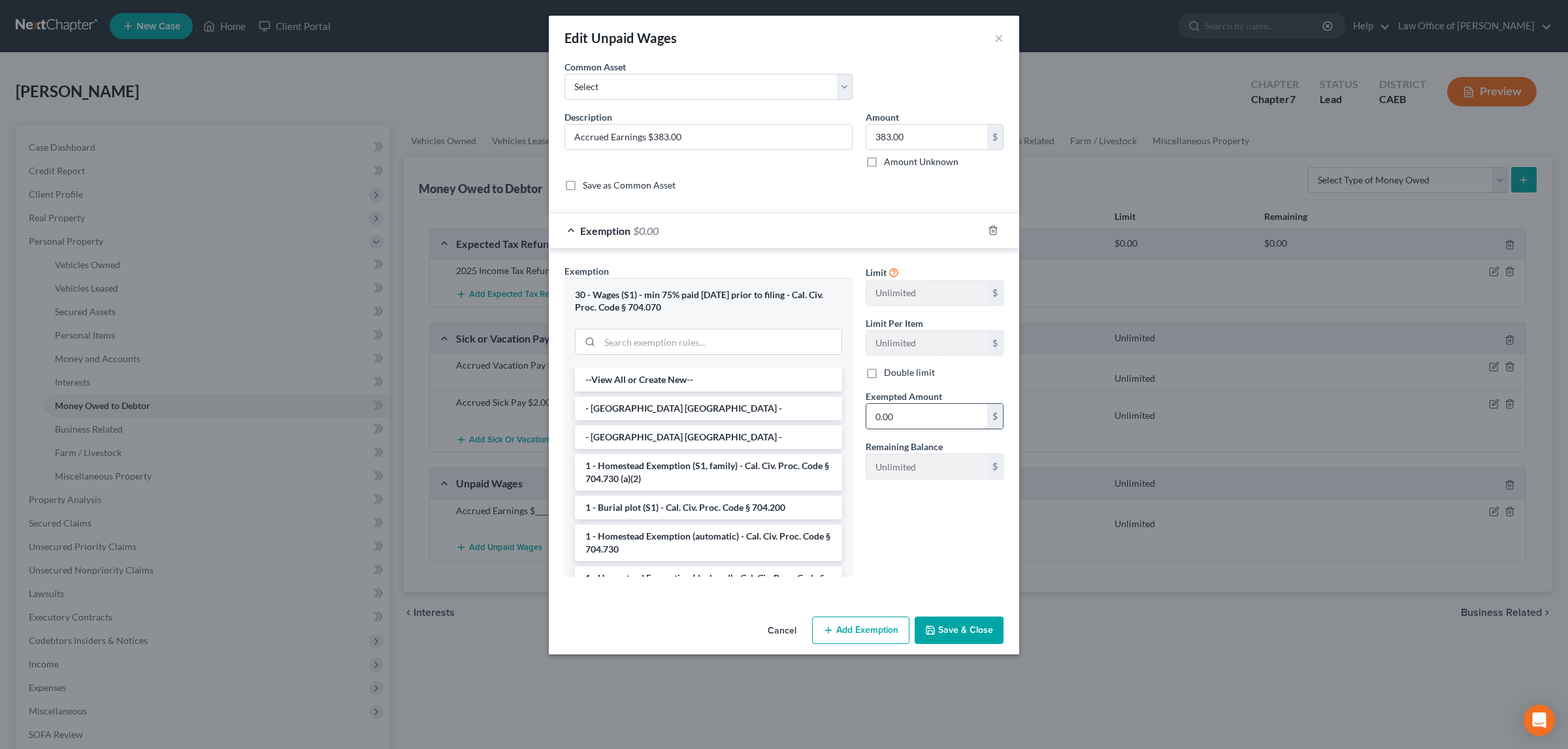
click at [895, 425] on input "0.00" at bounding box center [926, 416] width 121 height 25
type input "307.00"
click at [949, 627] on button "Save & Close" at bounding box center [959, 630] width 89 height 27
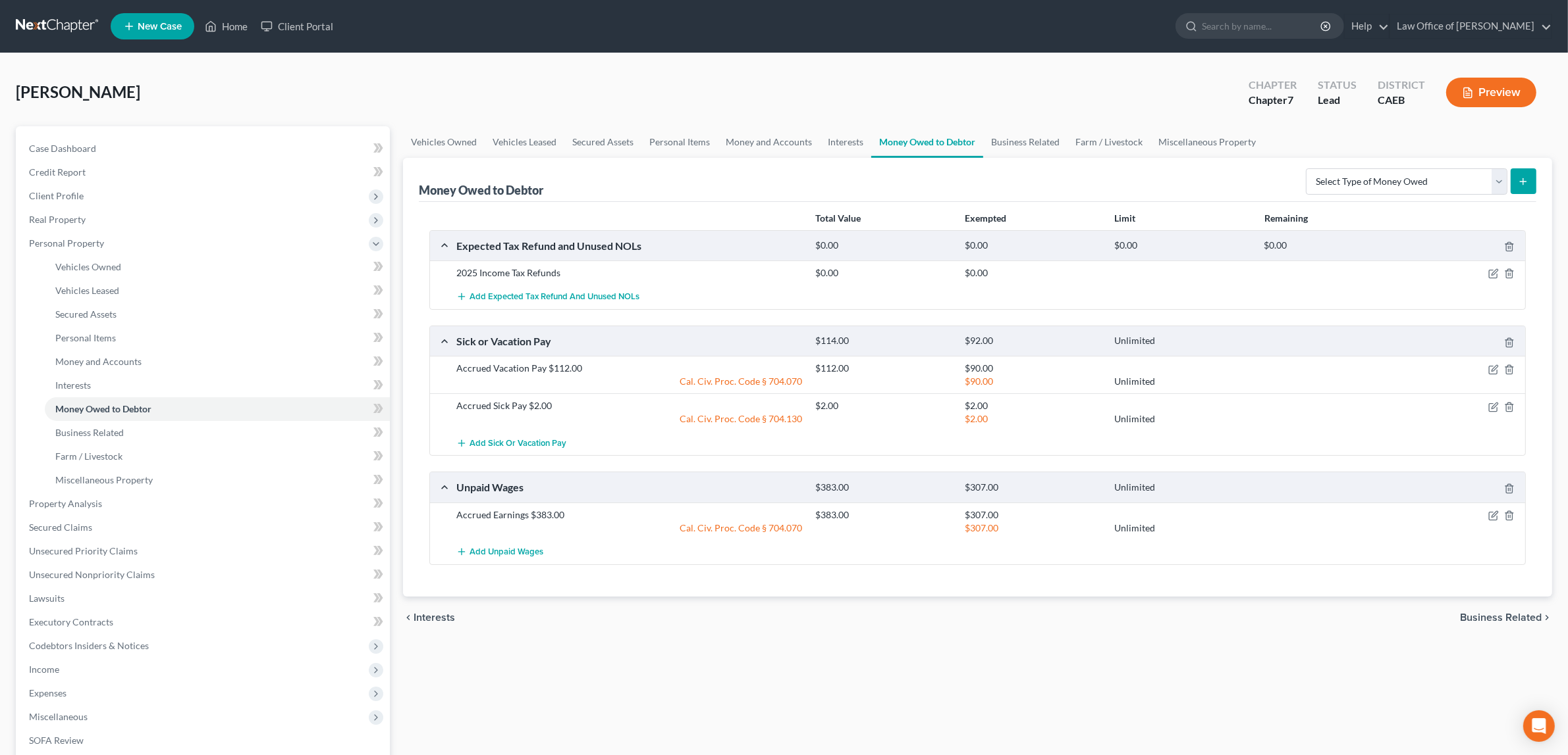
click at [1489, 92] on button "Preview" at bounding box center [1491, 92] width 91 height 30
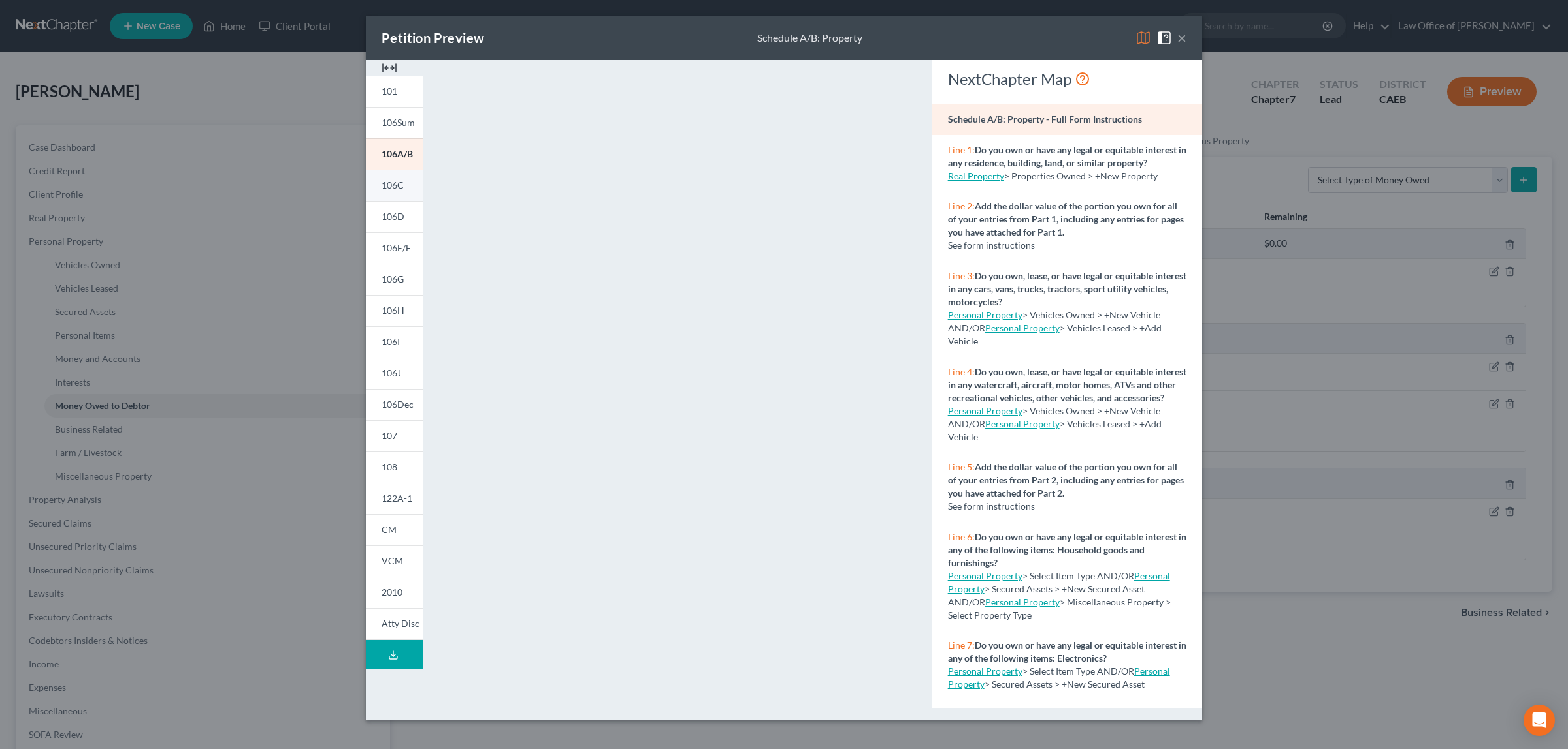
click at [382, 175] on link "106C" at bounding box center [395, 184] width 58 height 31
